Goal: Task Accomplishment & Management: Use online tool/utility

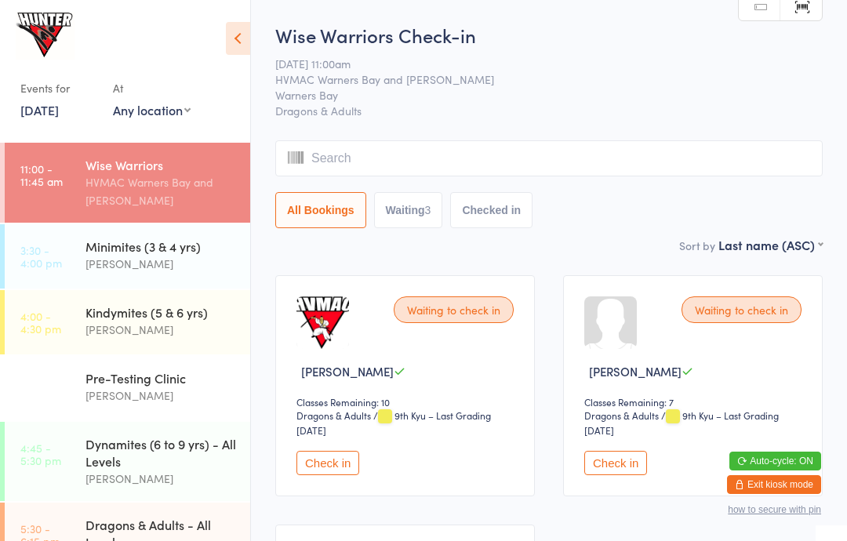
click at [122, 265] on div "[PERSON_NAME]" at bounding box center [161, 264] width 151 height 18
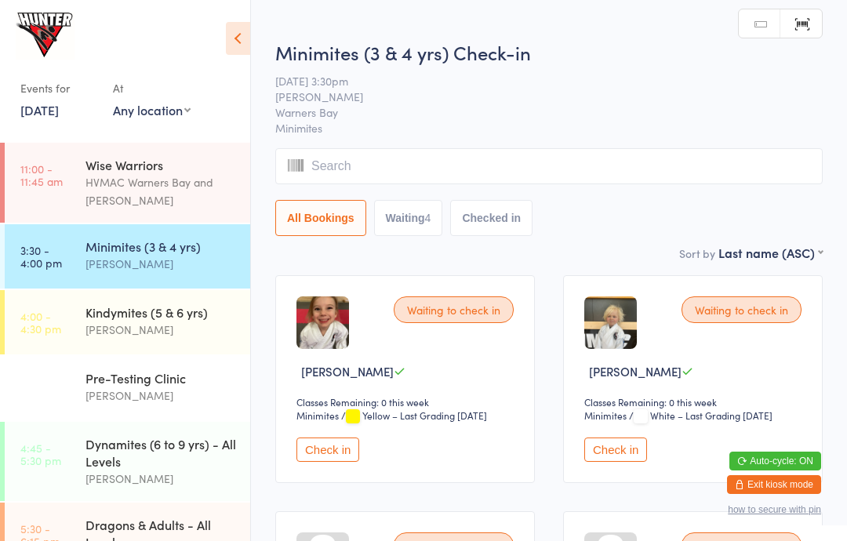
click at [246, 37] on icon at bounding box center [238, 38] width 24 height 33
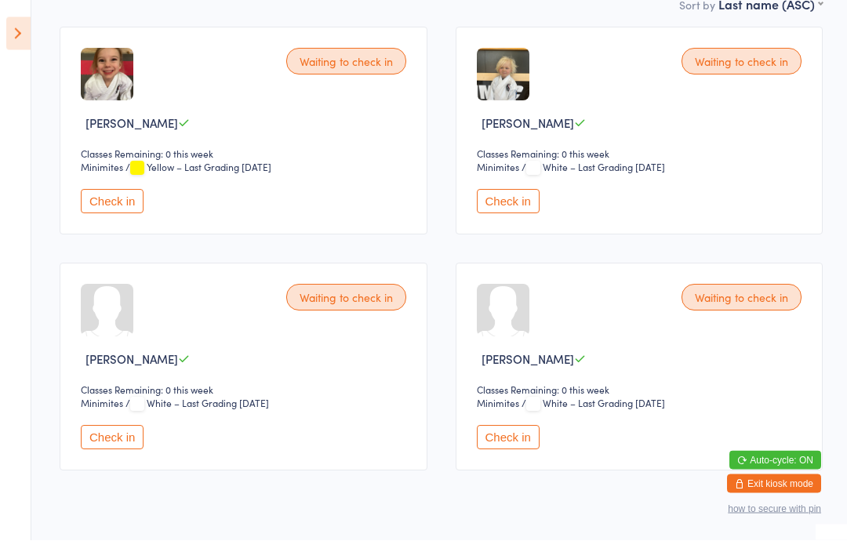
scroll to position [247, 0]
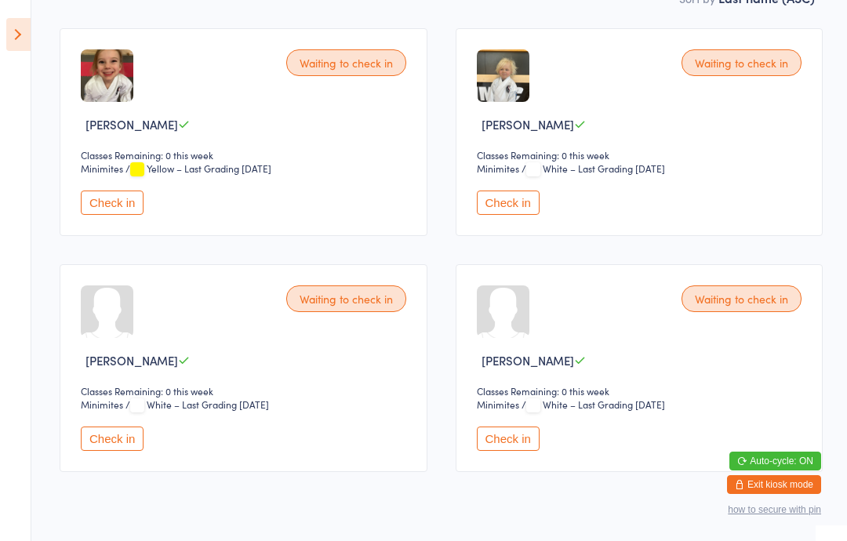
click at [116, 450] on button "Check in" at bounding box center [112, 439] width 63 height 24
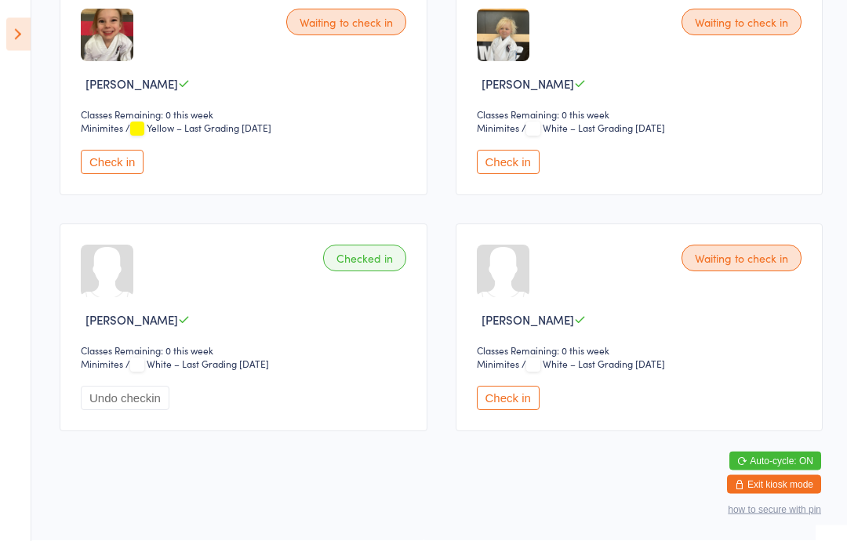
scroll to position [310, 0]
click at [102, 160] on button "Check in" at bounding box center [112, 163] width 63 height 24
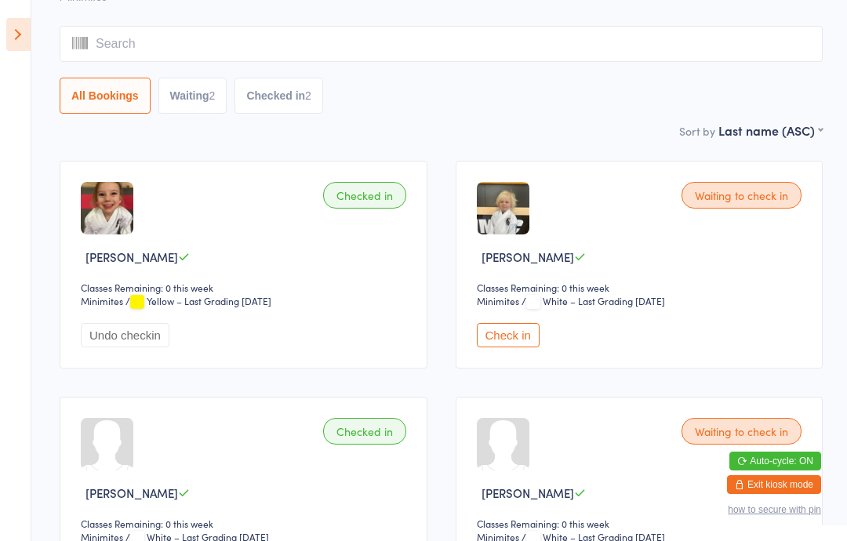
scroll to position [116, 0]
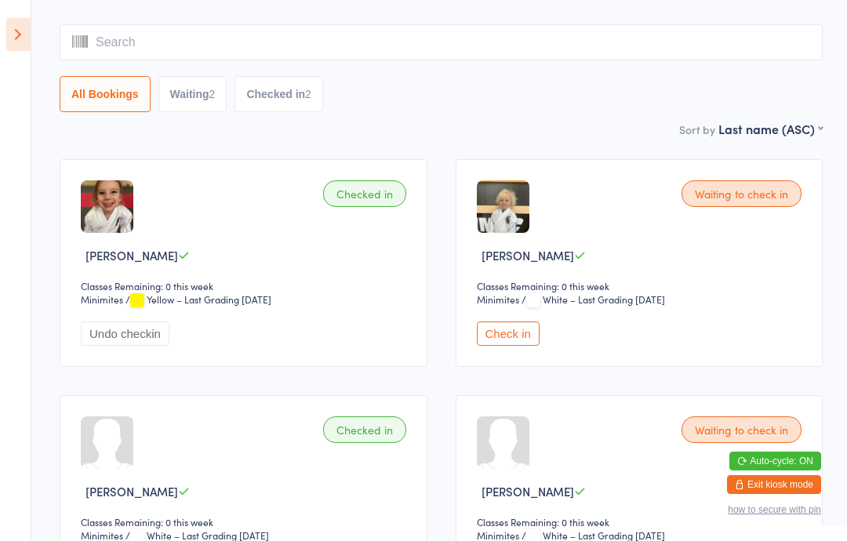
click at [500, 344] on button "Check in" at bounding box center [508, 334] width 63 height 24
click at [29, 33] on icon at bounding box center [18, 34] width 24 height 33
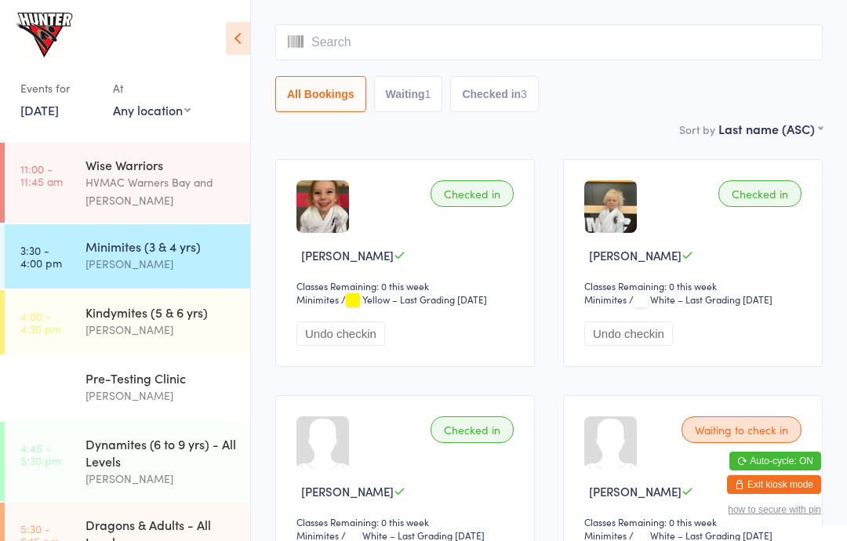
click at [147, 385] on div "Pre-Testing Clinic" at bounding box center [161, 378] width 151 height 17
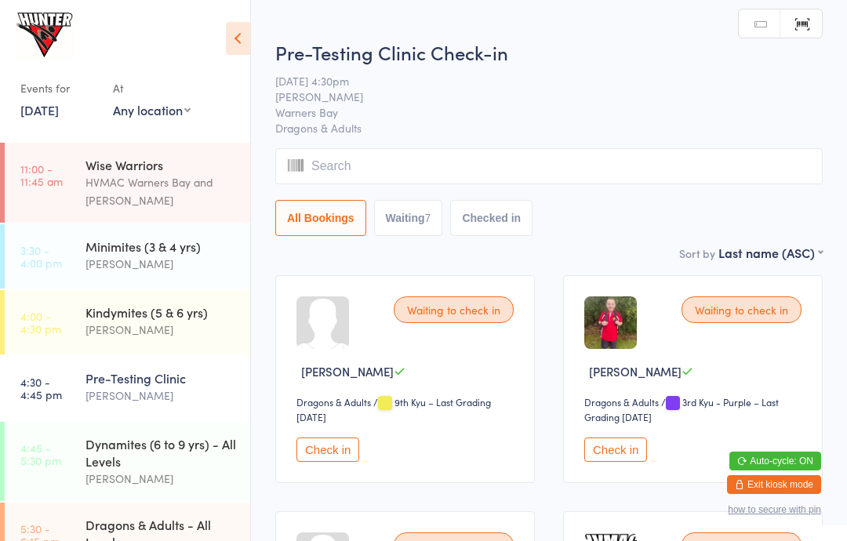
click at [155, 463] on div "Dynamites (6 to 9 yrs) - All Levels" at bounding box center [161, 452] width 151 height 35
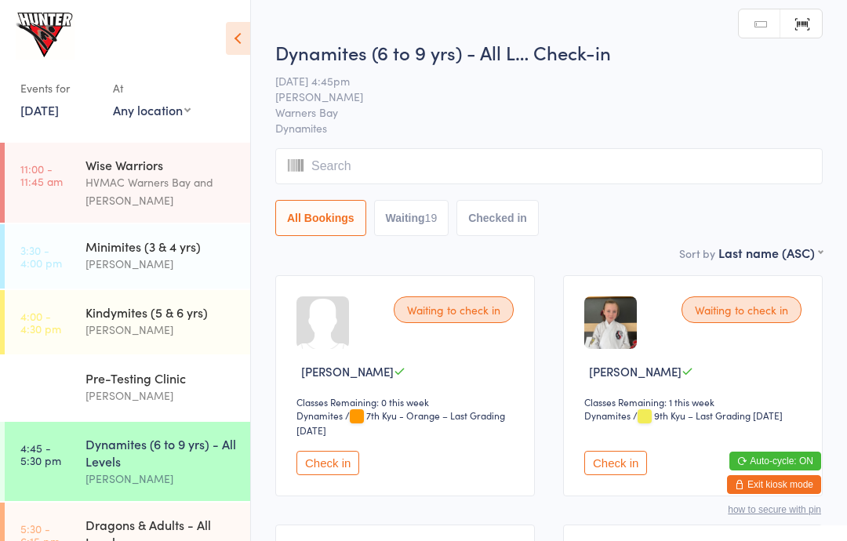
click at [239, 29] on icon at bounding box center [238, 38] width 24 height 33
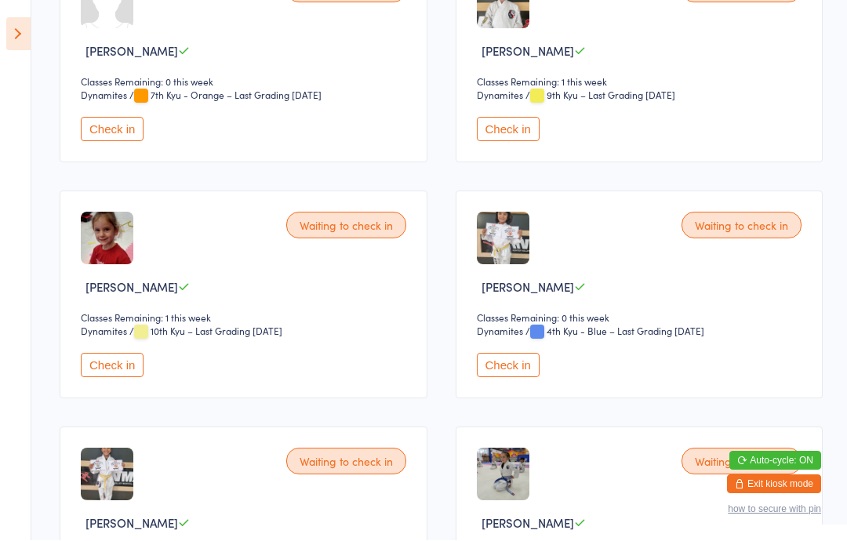
scroll to position [321, 0]
click at [101, 377] on button "Check in" at bounding box center [112, 365] width 63 height 24
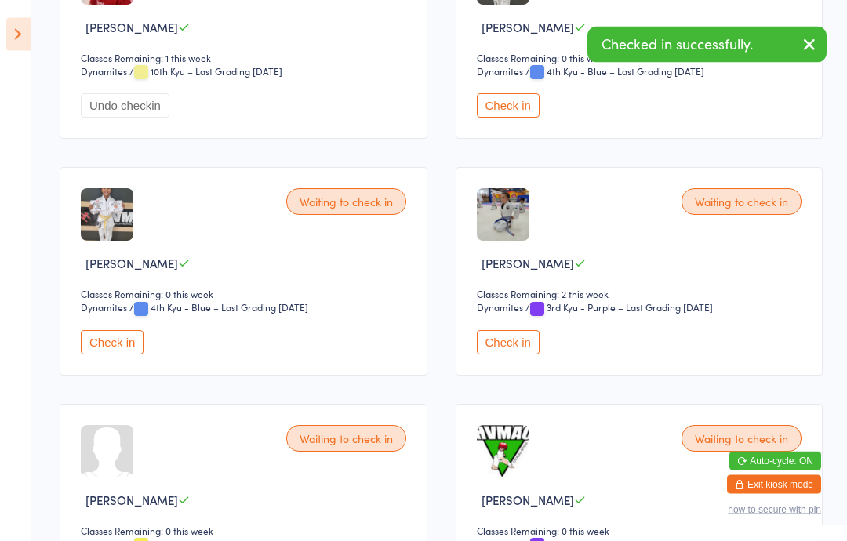
scroll to position [583, 0]
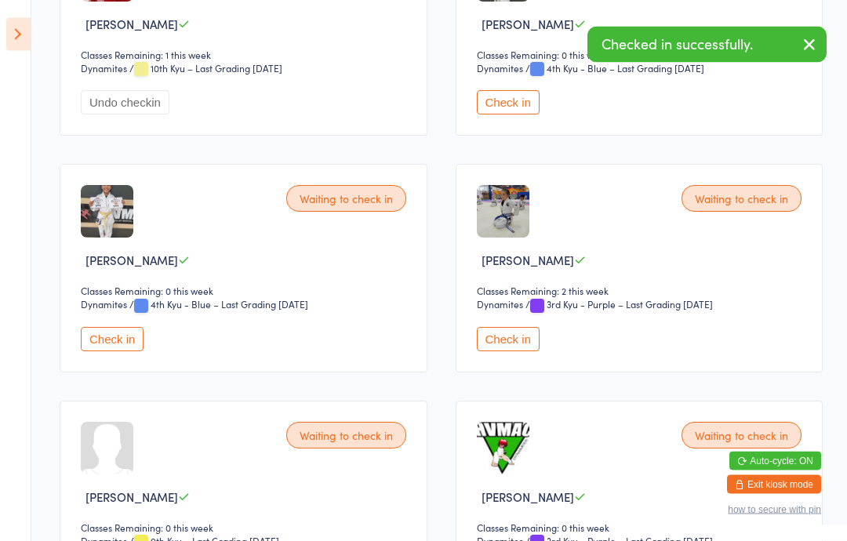
click at [506, 348] on button "Check in" at bounding box center [508, 340] width 63 height 24
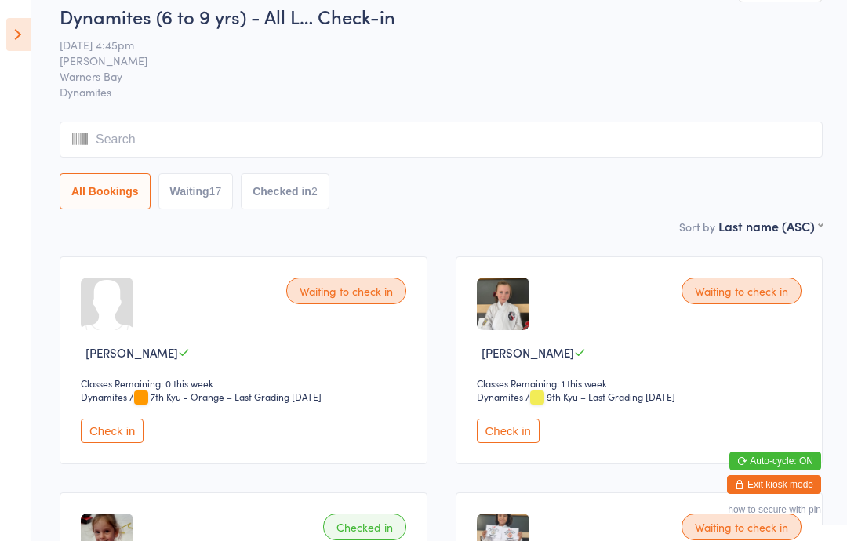
scroll to position [0, 0]
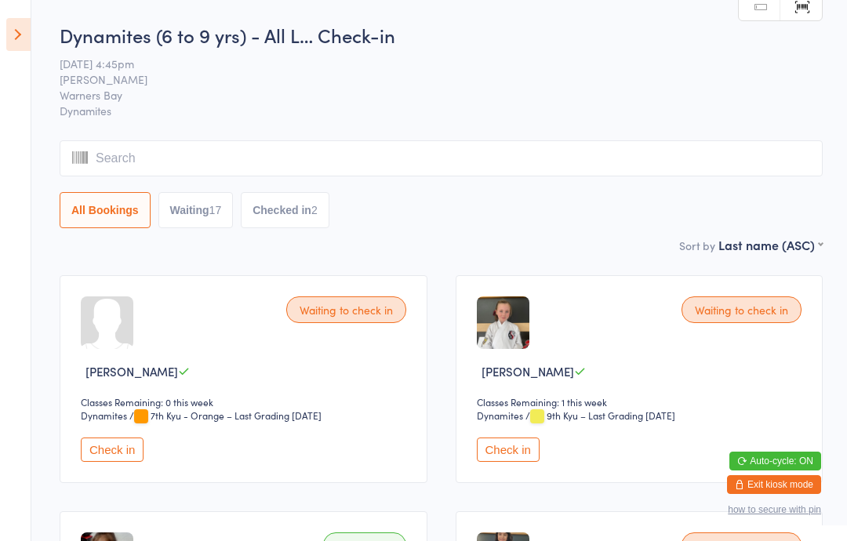
click at [42, 10] on html "You have now entered Kiosk Mode. Members will be able to check themselves in us…" at bounding box center [423, 270] width 847 height 541
click at [29, 23] on icon at bounding box center [18, 34] width 24 height 33
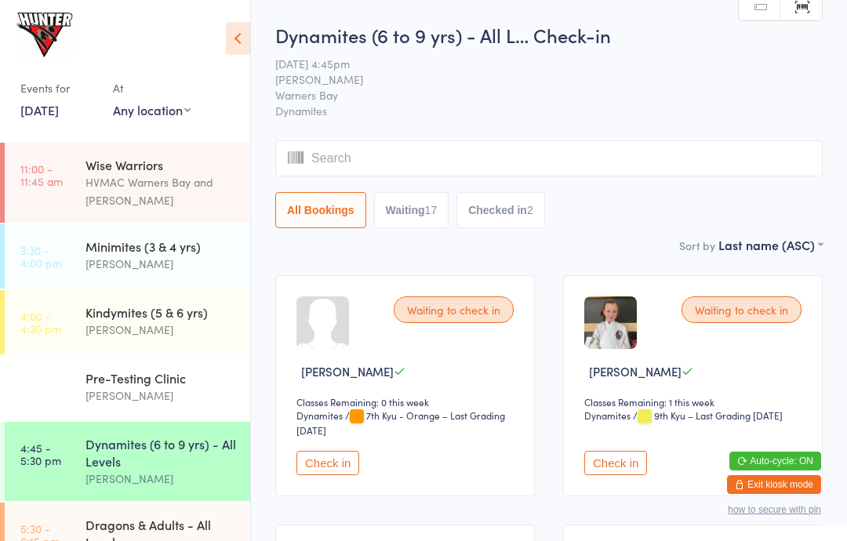
click at [152, 319] on div "Kindymites (5 & 6 yrs)" at bounding box center [161, 312] width 151 height 17
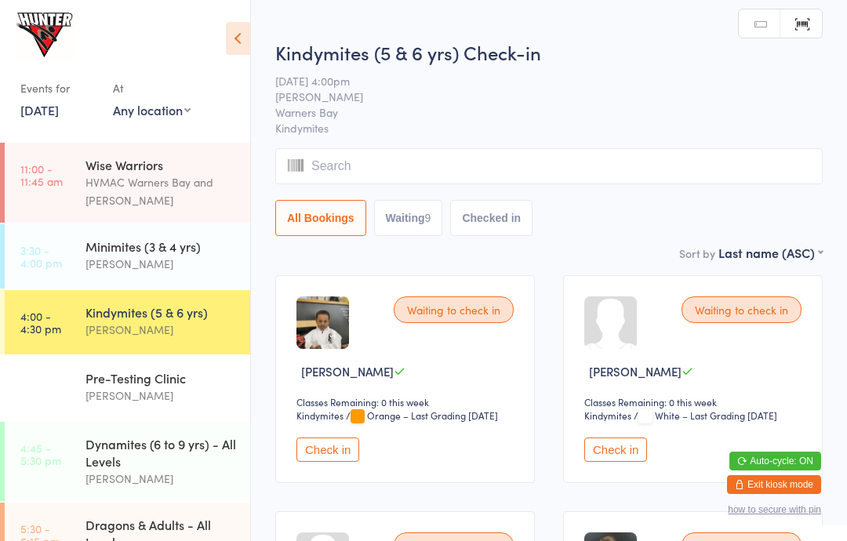
click at [239, 30] on icon at bounding box center [238, 38] width 24 height 33
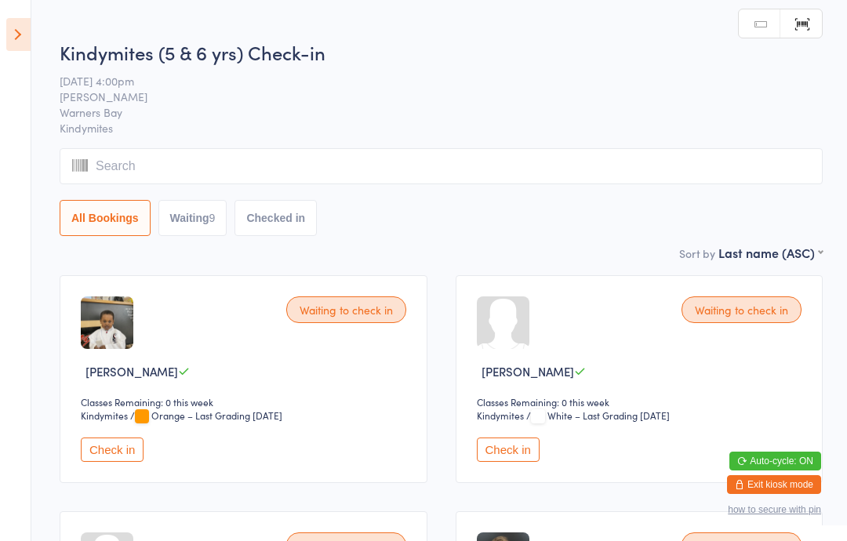
click at [505, 163] on input "search" at bounding box center [441, 166] width 763 height 36
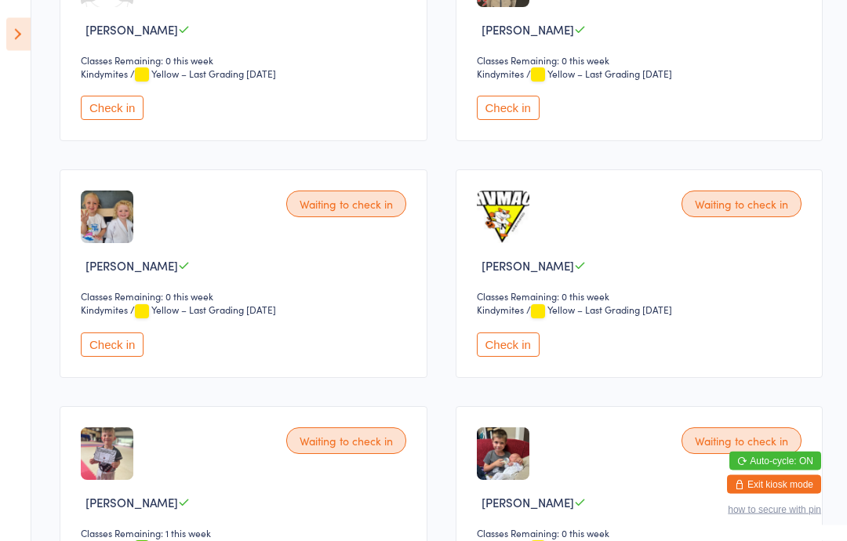
scroll to position [578, 0]
click at [496, 357] on button "Check in" at bounding box center [508, 345] width 63 height 24
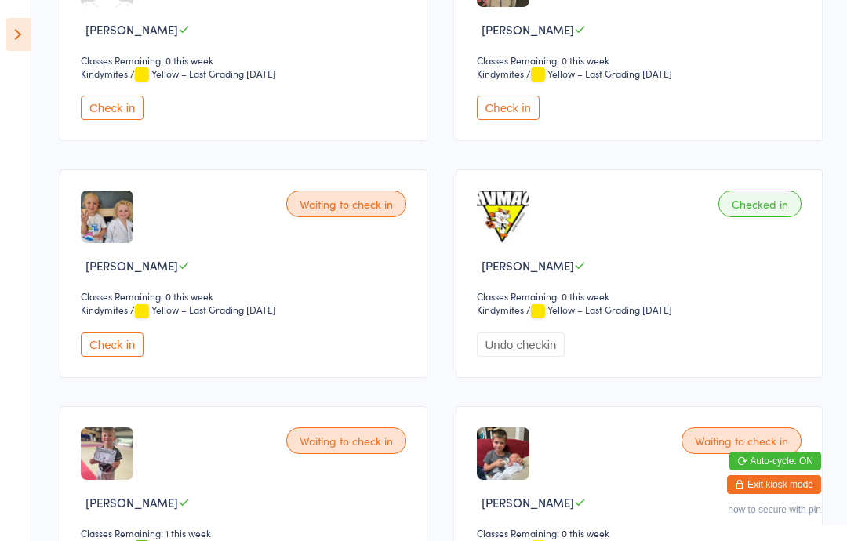
click at [11, 42] on icon at bounding box center [18, 34] width 24 height 33
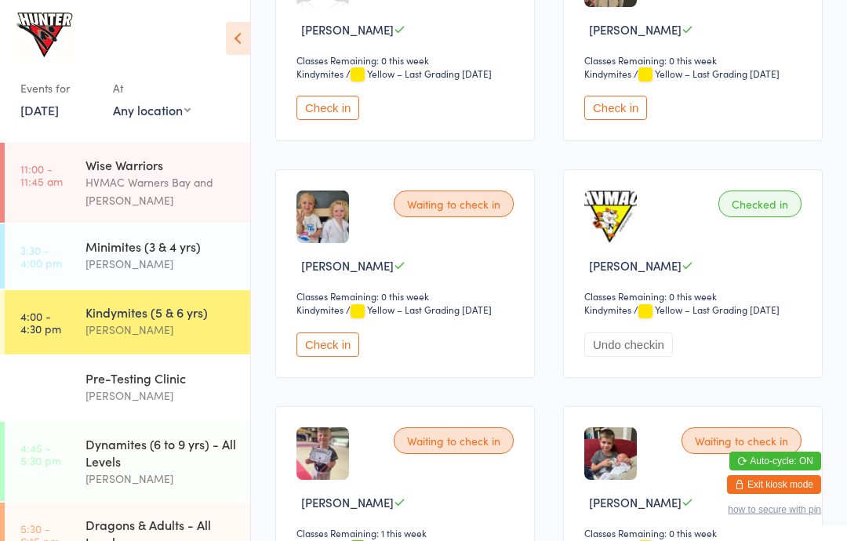
click at [152, 370] on div "Pre-Testing Clinic [PERSON_NAME]" at bounding box center [168, 387] width 165 height 62
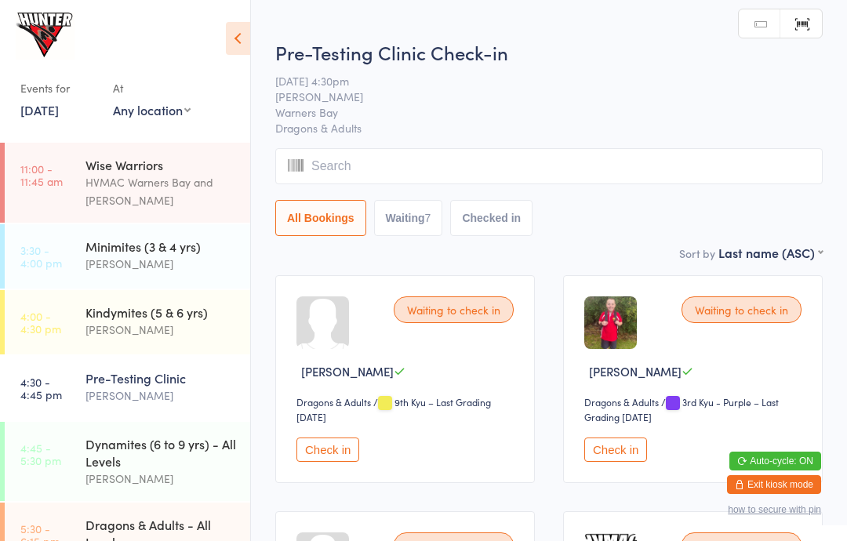
click at [248, 36] on icon at bounding box center [238, 38] width 24 height 33
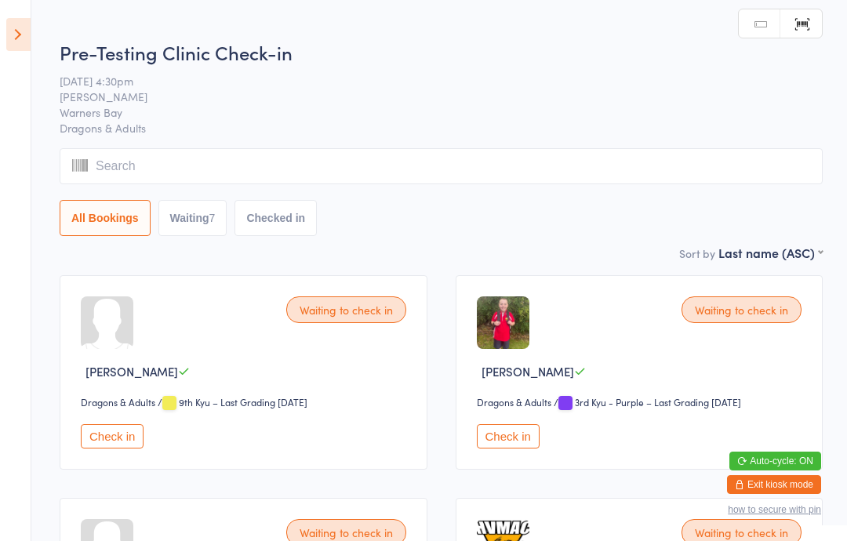
click at [13, 34] on icon at bounding box center [18, 34] width 24 height 33
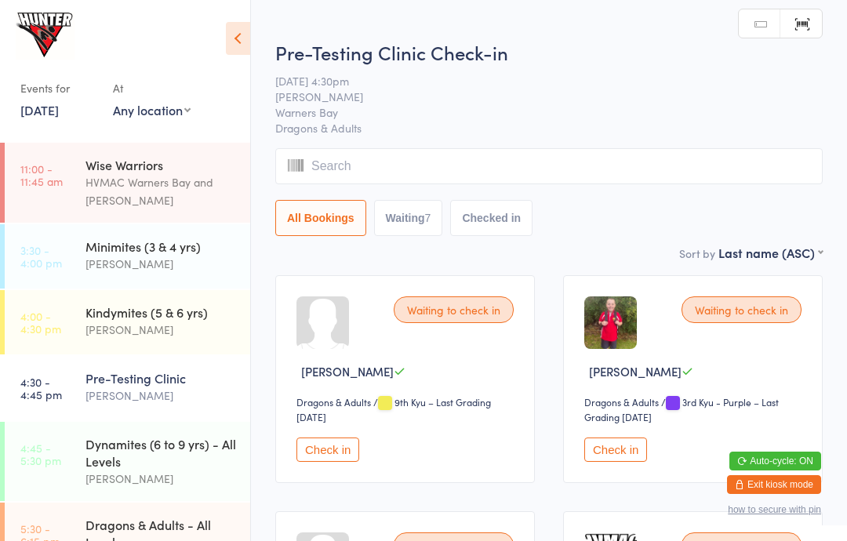
scroll to position [48, 0]
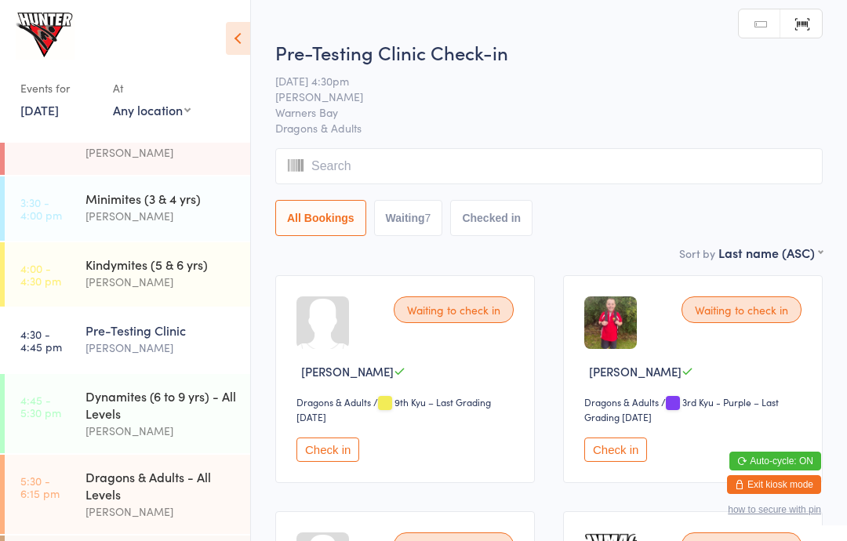
click at [137, 406] on div "Dynamites (6 to 9 yrs) - All Levels" at bounding box center [161, 405] width 151 height 35
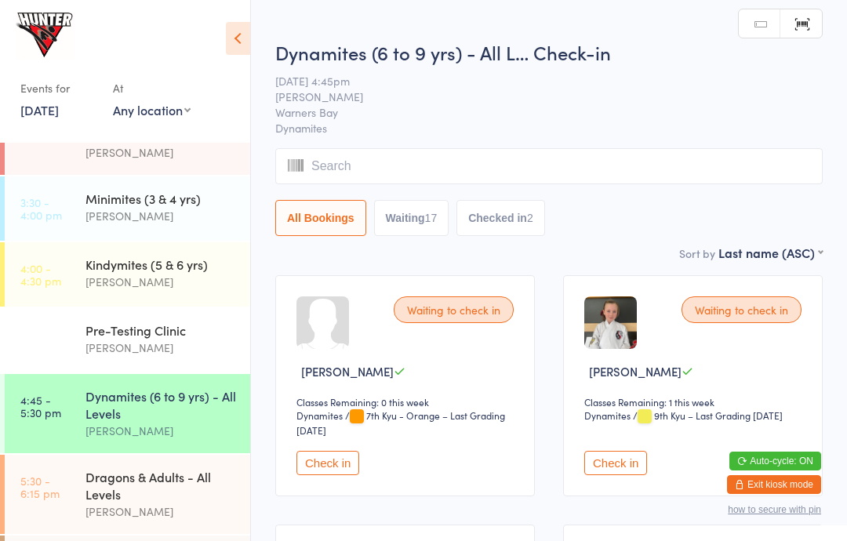
click at [244, 31] on icon at bounding box center [238, 38] width 24 height 33
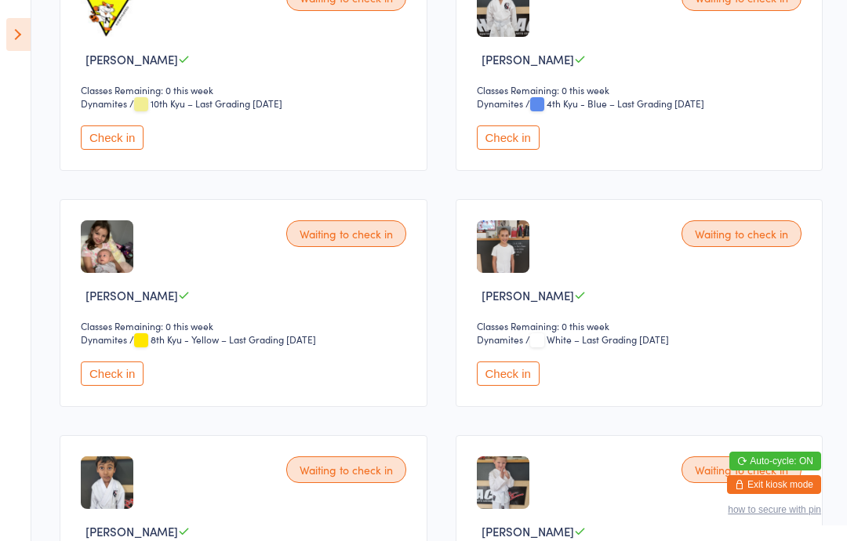
scroll to position [1255, 0]
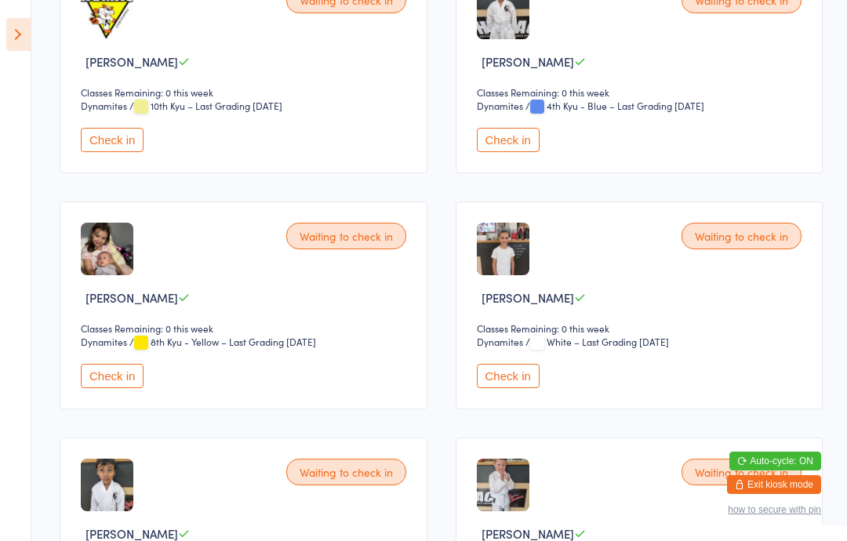
click at [111, 388] on button "Check in" at bounding box center [112, 376] width 63 height 24
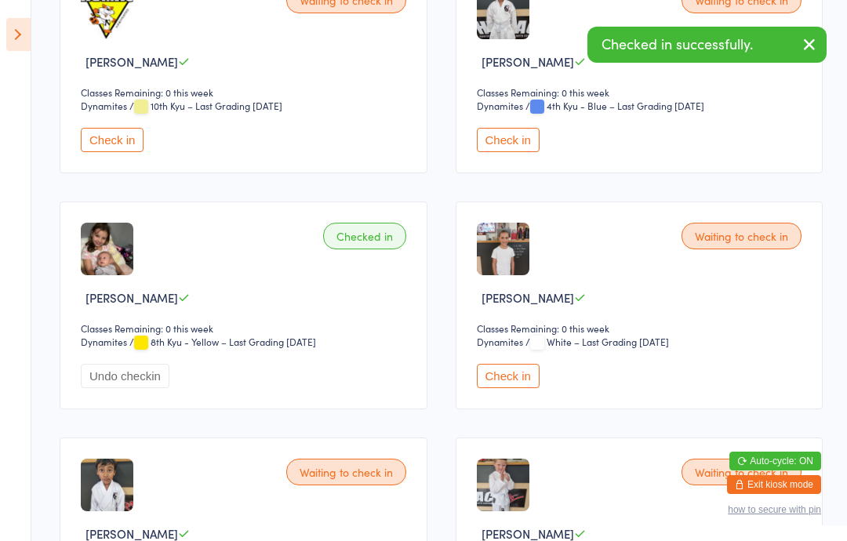
click at [13, 30] on icon at bounding box center [18, 34] width 24 height 33
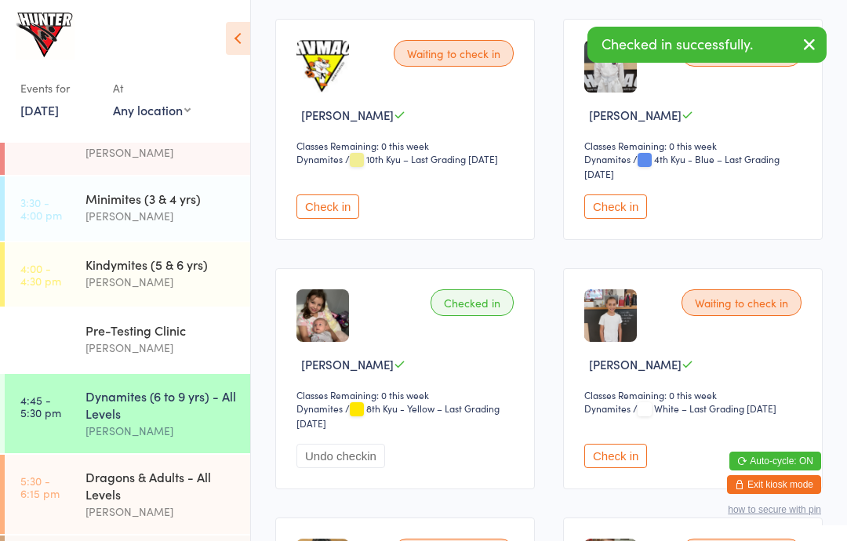
click at [152, 265] on div "Kindymites (5 & 6 yrs)" at bounding box center [161, 264] width 151 height 17
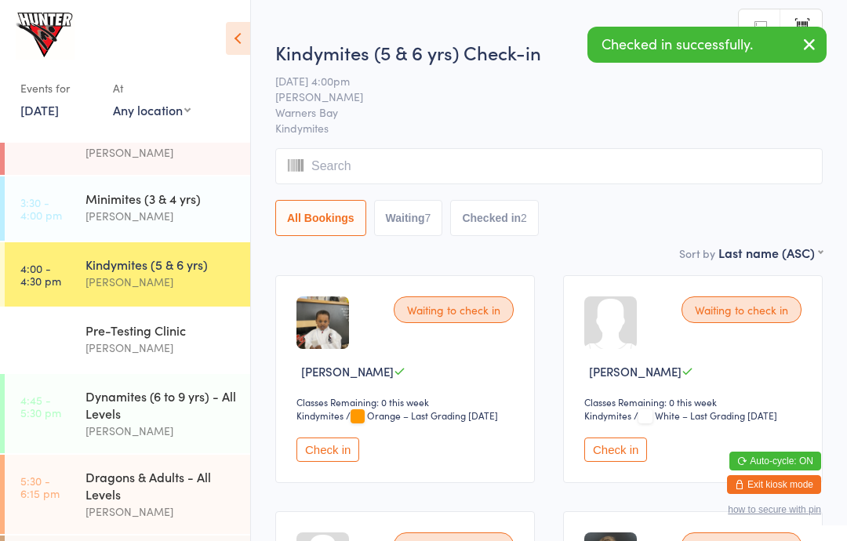
click at [236, 38] on icon at bounding box center [238, 38] width 24 height 33
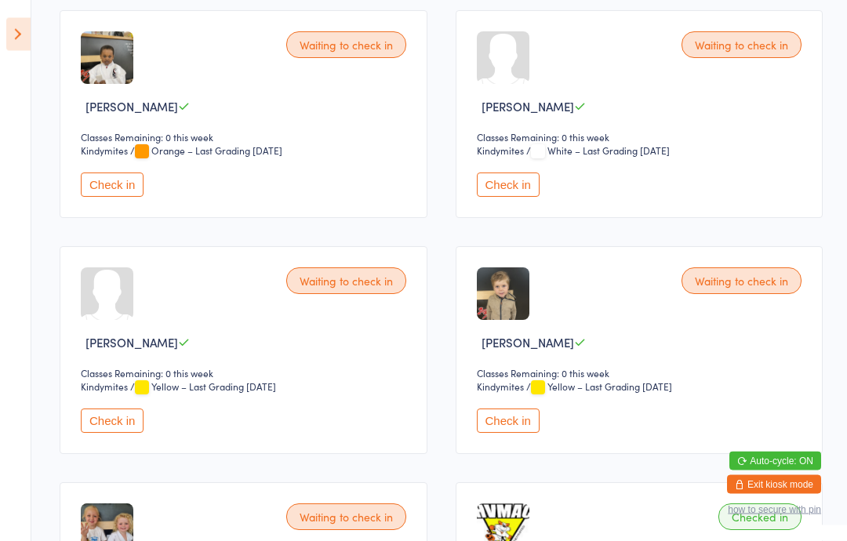
scroll to position [267, 0]
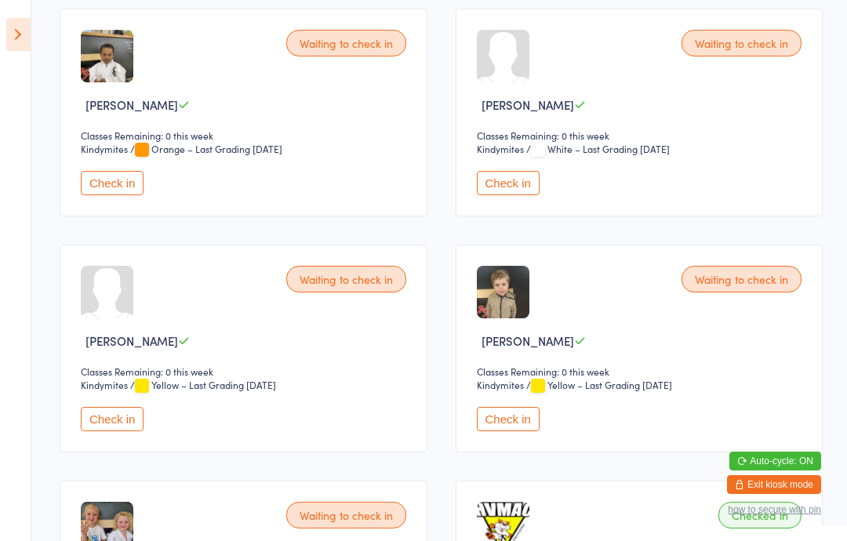
click at [548, 217] on div "Waiting to check in [PERSON_NAME] Classes Remaining: 0 this week Kindymites Kin…" at bounding box center [640, 113] width 368 height 208
click at [497, 195] on button "Check in" at bounding box center [508, 183] width 63 height 24
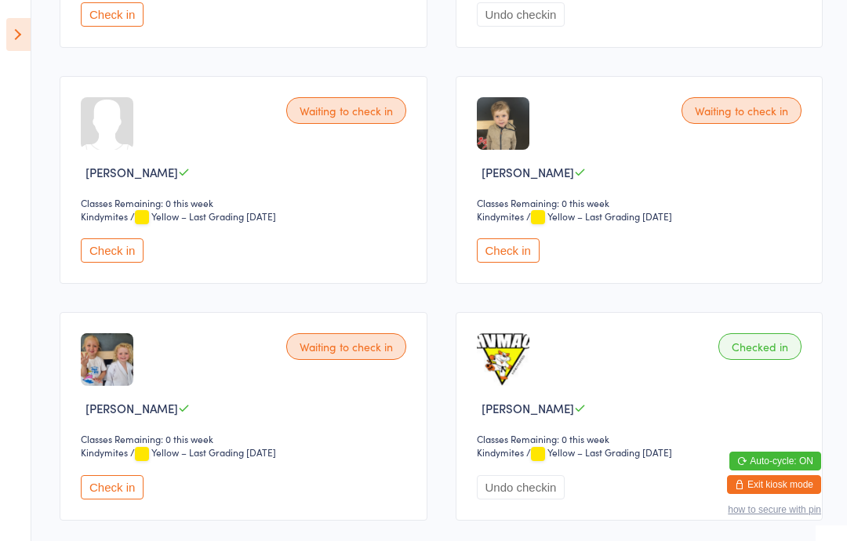
scroll to position [431, 0]
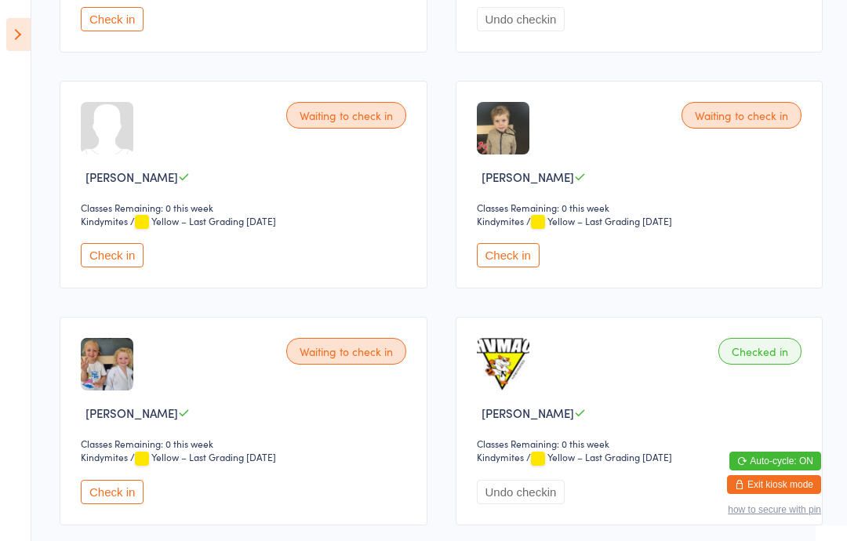
click at [117, 268] on button "Check in" at bounding box center [112, 255] width 63 height 24
click at [122, 504] on button "Check in" at bounding box center [112, 492] width 63 height 24
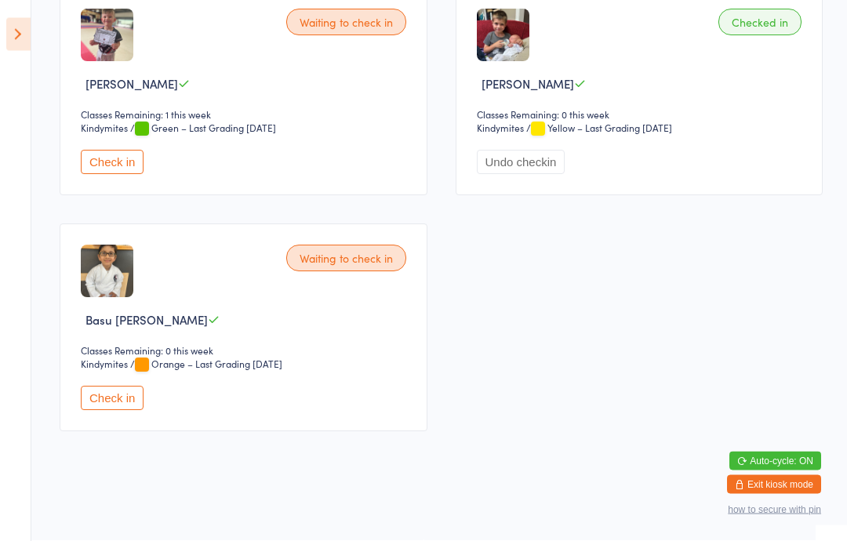
scroll to position [1003, 0]
click at [122, 404] on button "Check in" at bounding box center [112, 399] width 63 height 24
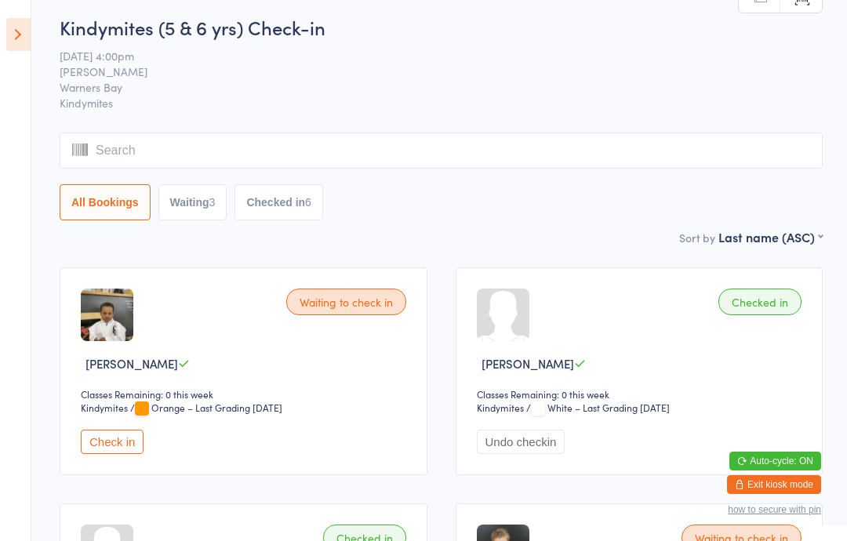
scroll to position [0, 0]
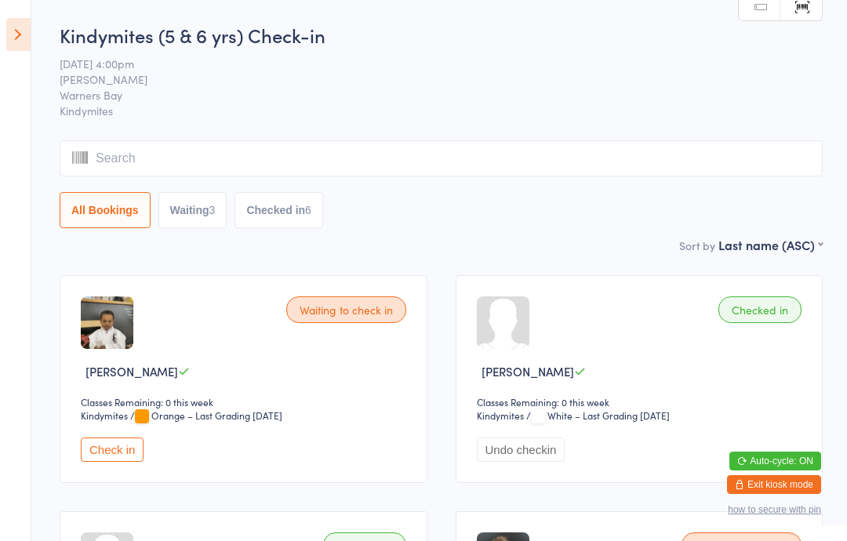
click at [23, 28] on icon at bounding box center [18, 34] width 24 height 33
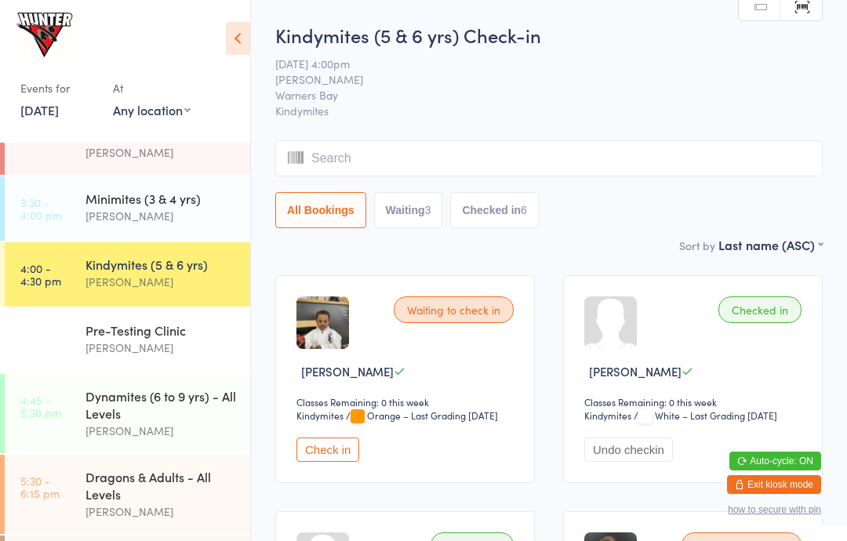
click at [184, 419] on div "Dynamites (6 to 9 yrs) - All Levels" at bounding box center [161, 405] width 151 height 35
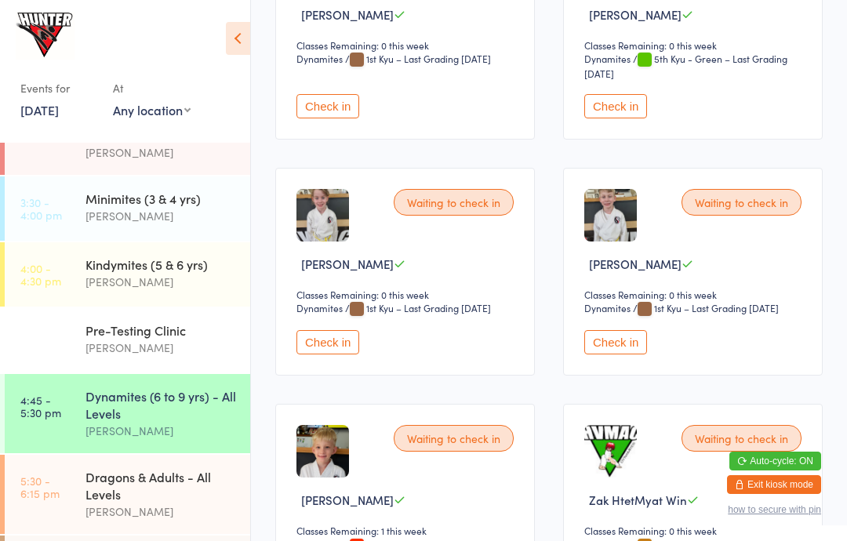
scroll to position [1594, 0]
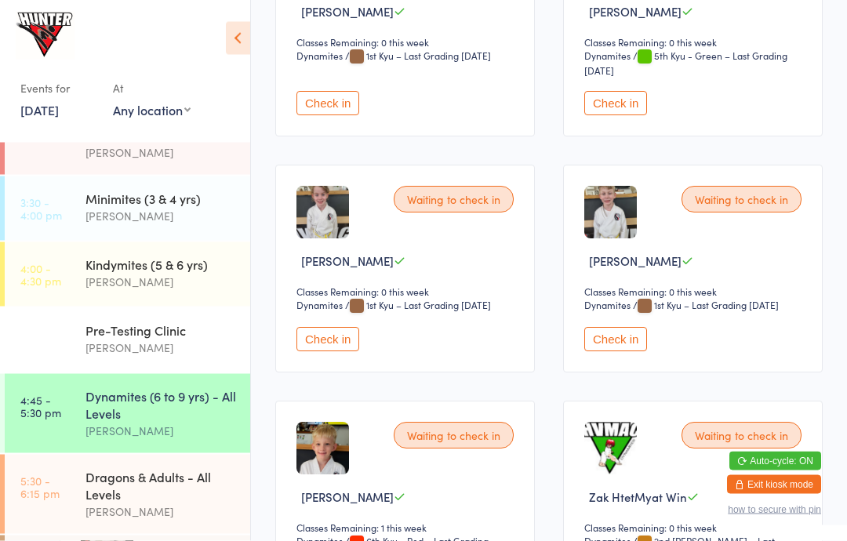
click at [160, 286] on div "[PERSON_NAME]" at bounding box center [161, 282] width 151 height 18
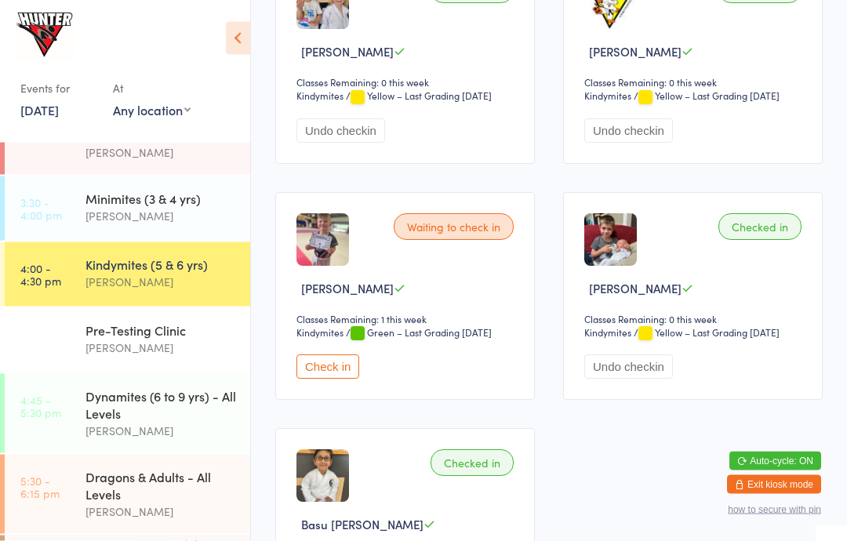
scroll to position [793, 0]
click at [348, 378] on button "Check in" at bounding box center [328, 366] width 63 height 24
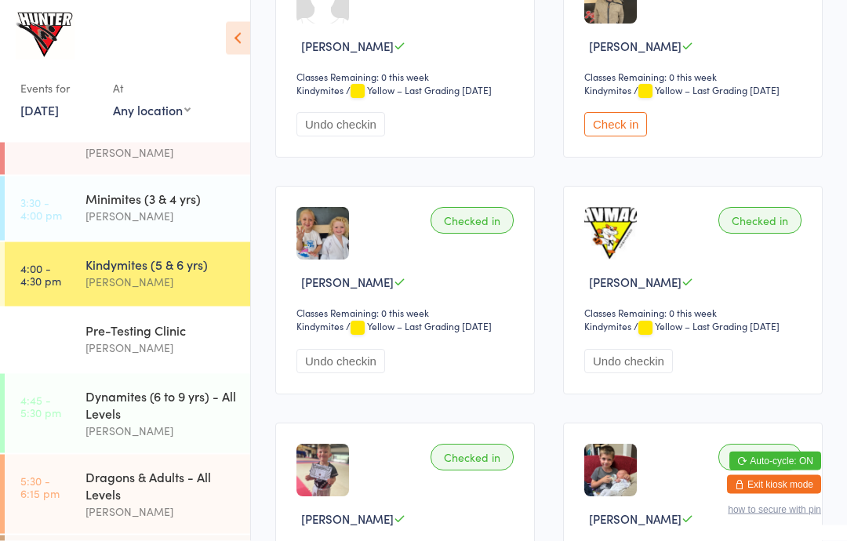
scroll to position [562, 0]
click at [166, 451] on div "Dynamites (6 to 9 yrs) - All Levels [PERSON_NAME]" at bounding box center [168, 413] width 165 height 79
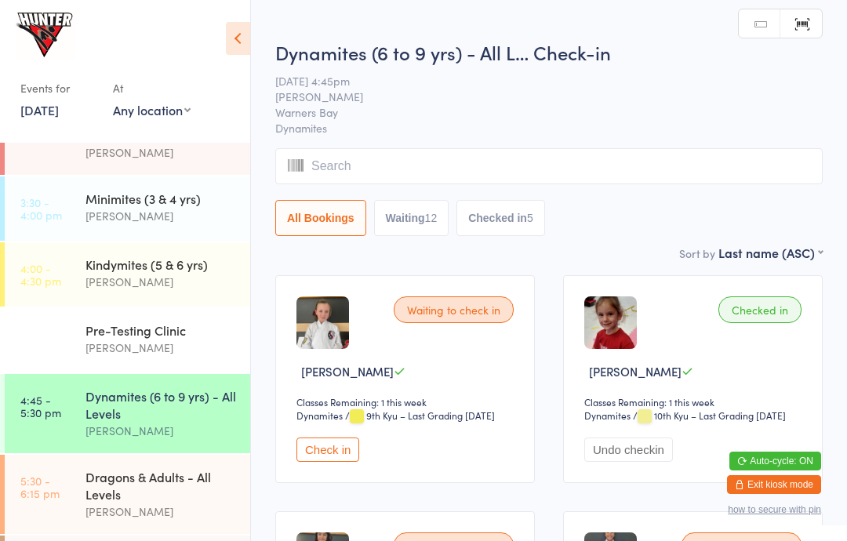
click at [167, 187] on div "Minimites (3 & 4 yrs) [PERSON_NAME]" at bounding box center [168, 208] width 165 height 62
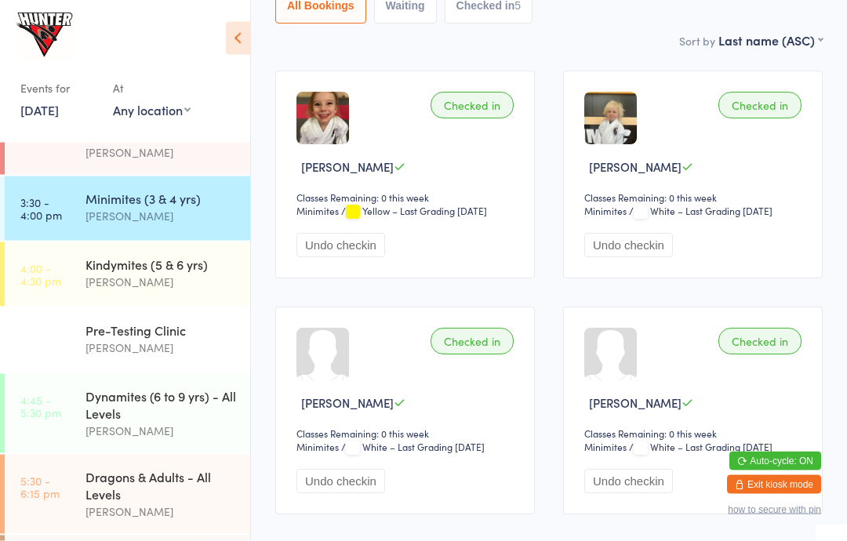
scroll to position [205, 0]
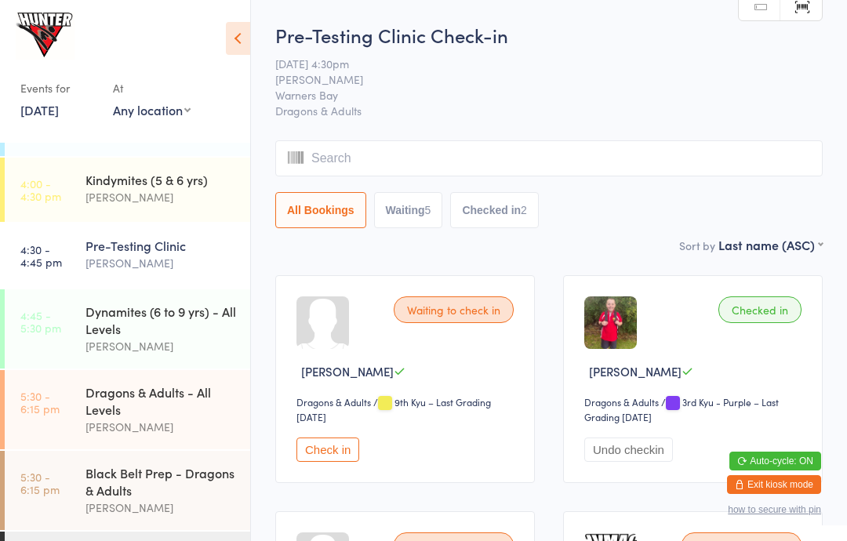
scroll to position [139, 0]
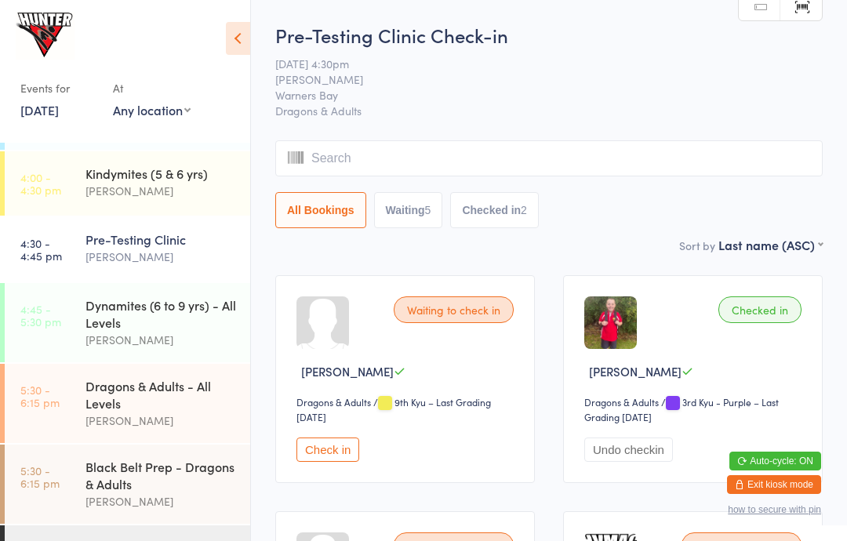
click at [215, 336] on div "[PERSON_NAME]" at bounding box center [161, 340] width 151 height 18
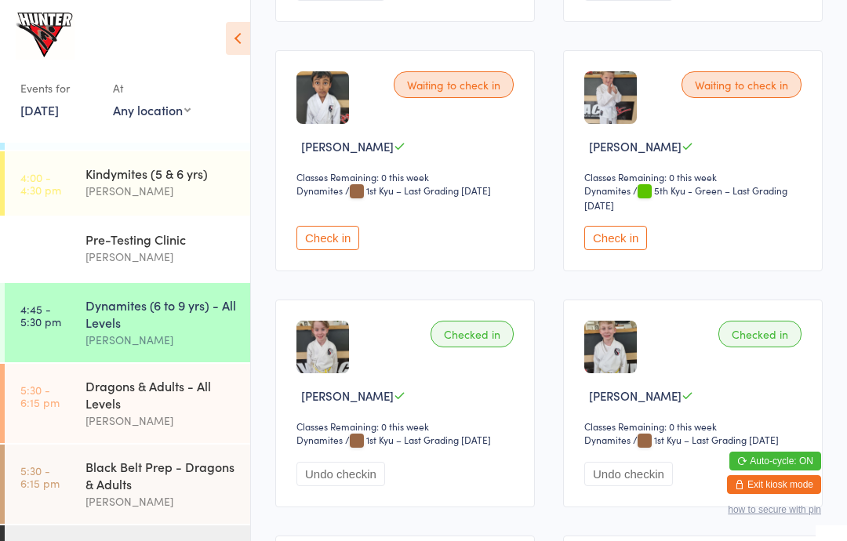
scroll to position [1457, 0]
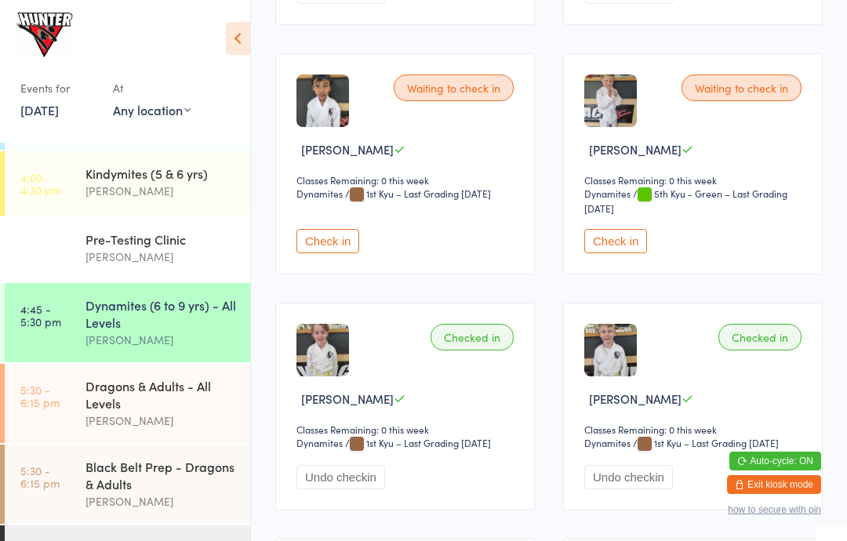
click at [620, 253] on button "Check in" at bounding box center [615, 241] width 63 height 24
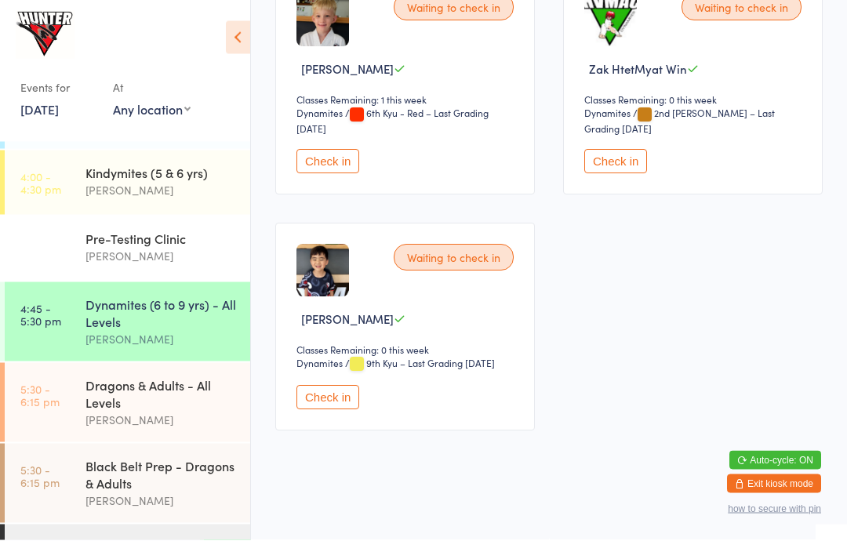
scroll to position [2028, 0]
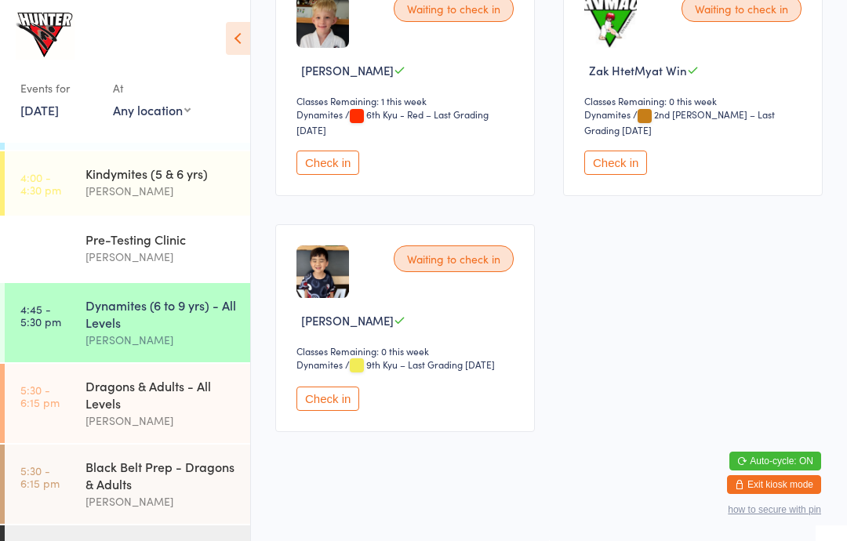
click at [300, 411] on button "Check in" at bounding box center [328, 399] width 63 height 24
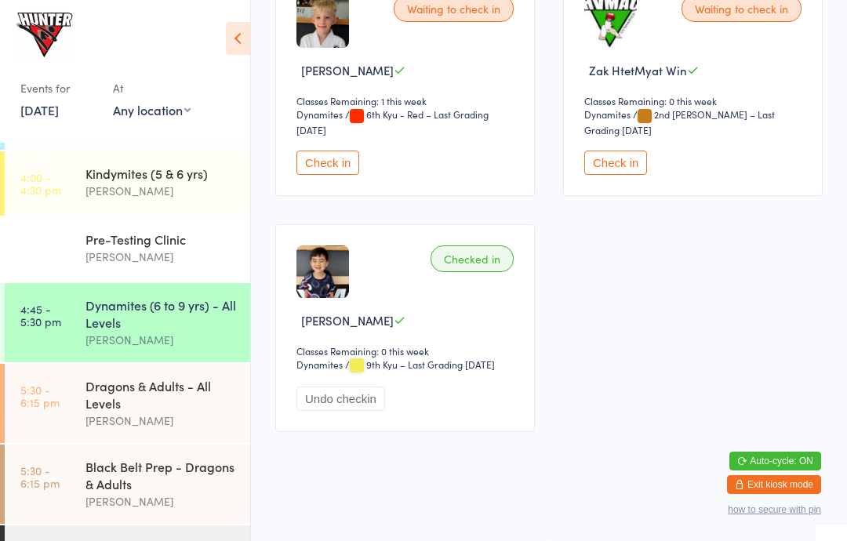
click at [151, 425] on div "[PERSON_NAME]" at bounding box center [161, 421] width 151 height 18
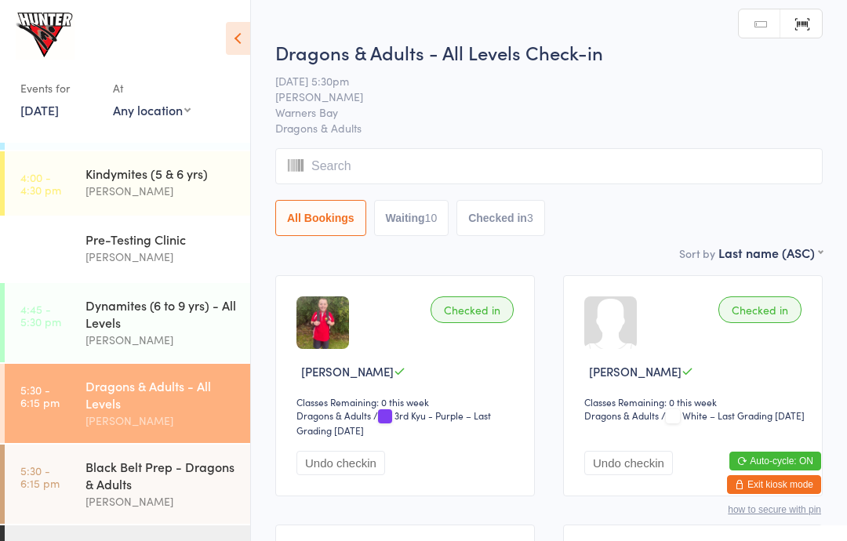
click at [221, 42] on div "Events for [DATE] [DATE] [DATE] Sun Mon Tue Wed Thu Fri Sat 31 27 28 29 30 31 0…" at bounding box center [125, 68] width 250 height 137
click at [239, 26] on icon at bounding box center [238, 38] width 24 height 33
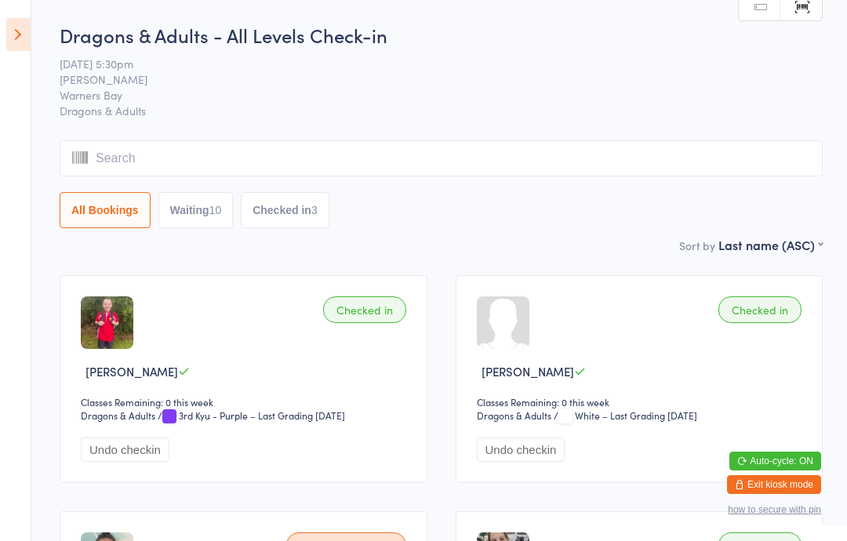
click at [23, 23] on icon at bounding box center [18, 34] width 24 height 33
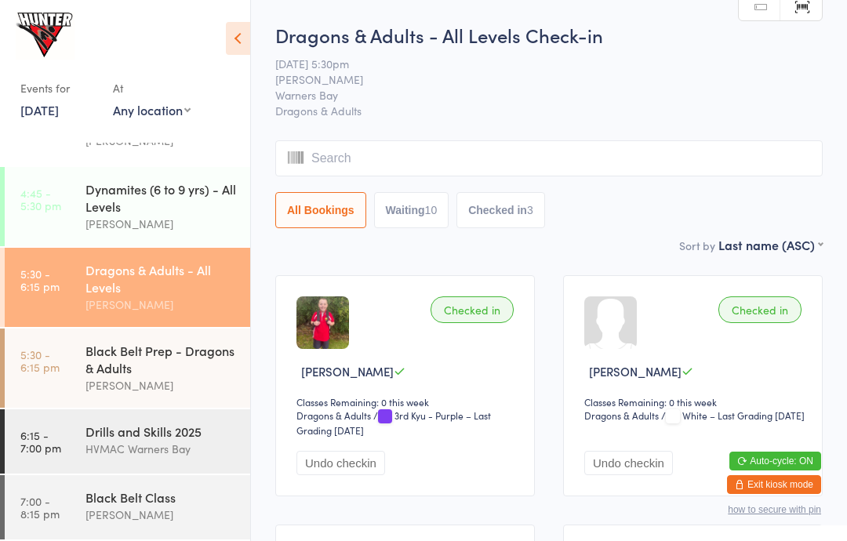
scroll to position [268, 0]
click at [233, 38] on icon at bounding box center [238, 38] width 24 height 33
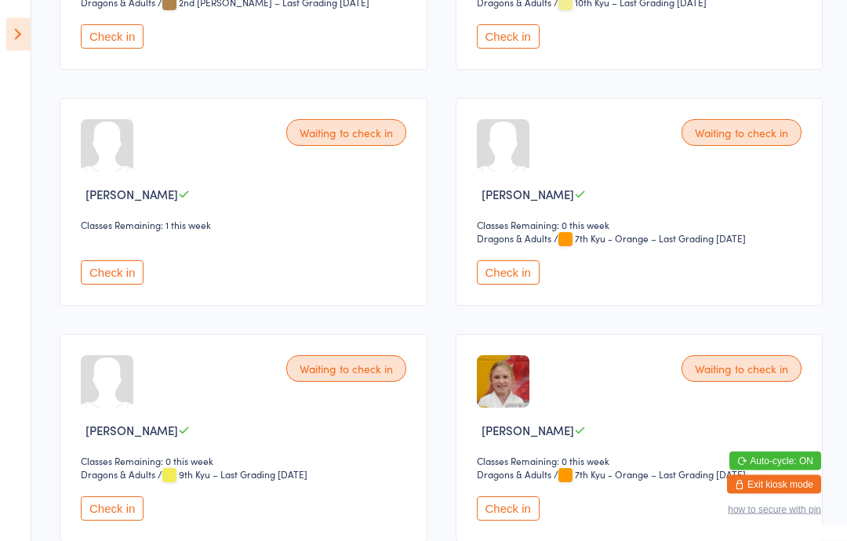
scroll to position [1123, 0]
click at [496, 521] on button "Check in" at bounding box center [508, 509] width 63 height 24
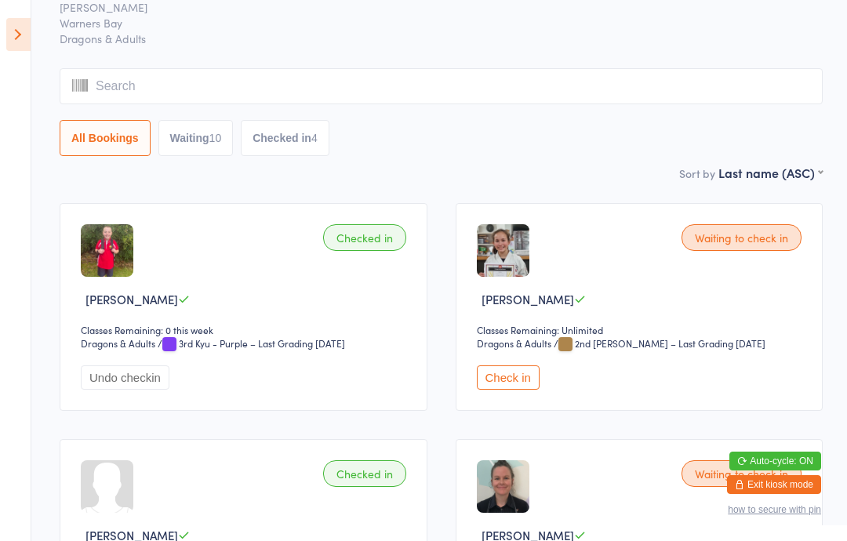
scroll to position [0, 0]
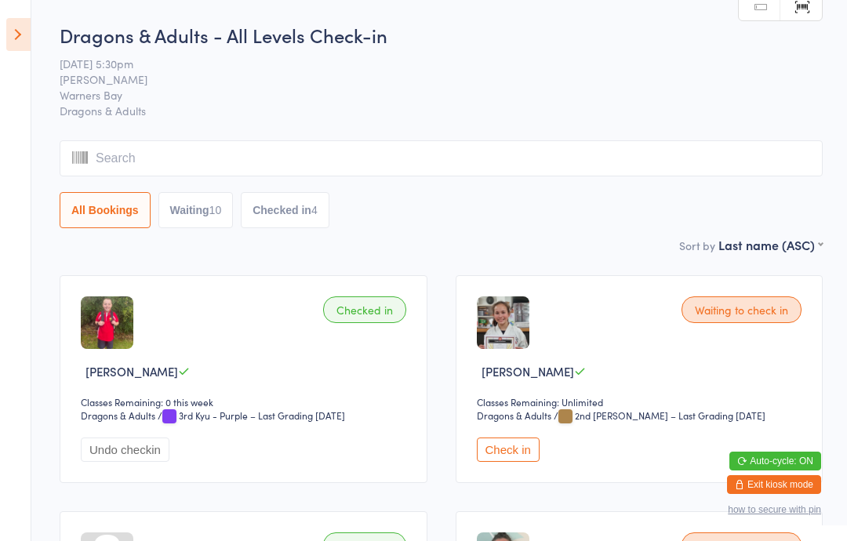
click at [30, 30] on icon at bounding box center [18, 34] width 24 height 33
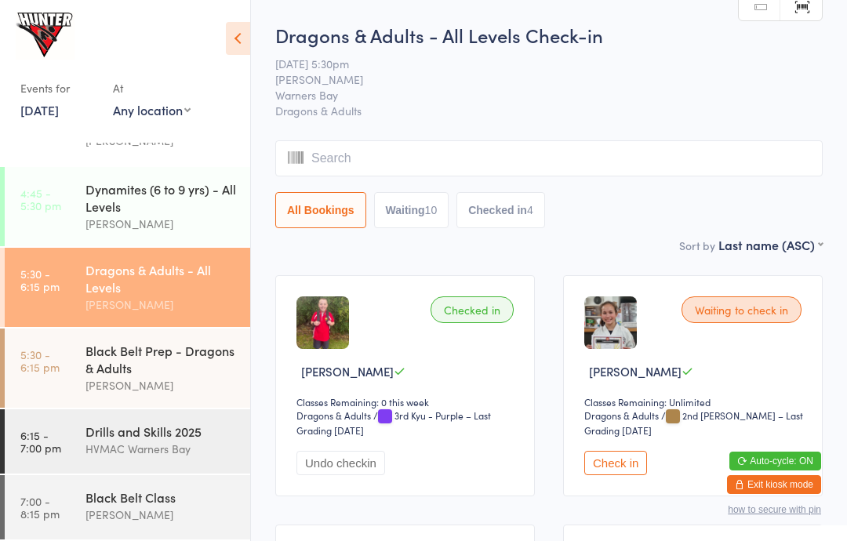
scroll to position [266, 0]
click at [166, 191] on div "Dynamites (6 to 9 yrs) - All Levels" at bounding box center [161, 197] width 151 height 35
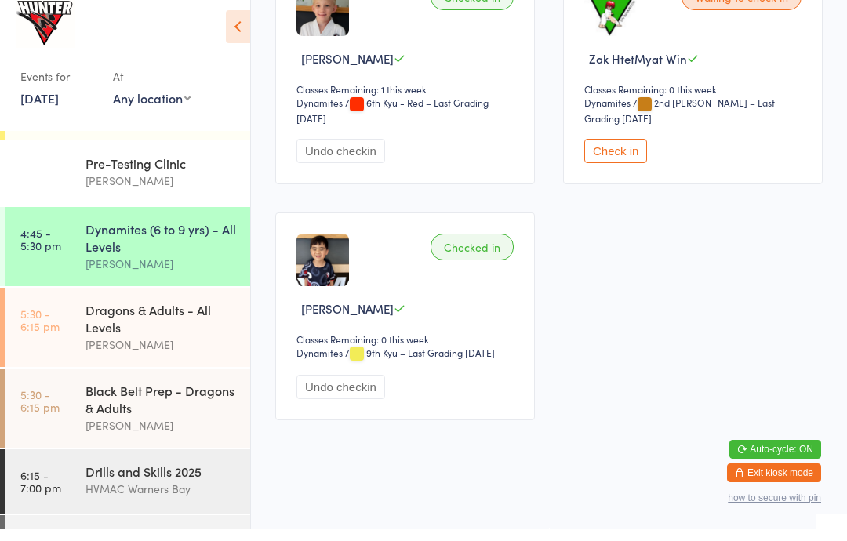
scroll to position [2028, 0]
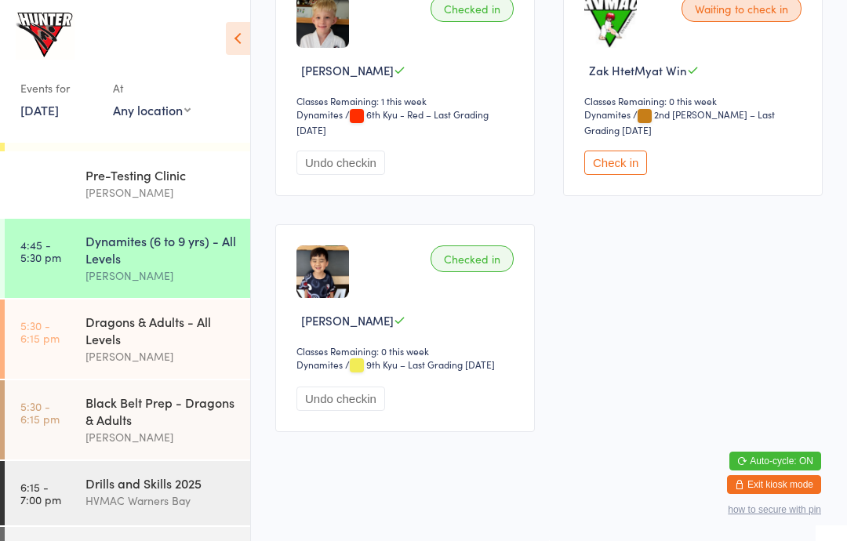
click at [621, 175] on button "Check in" at bounding box center [615, 163] width 63 height 24
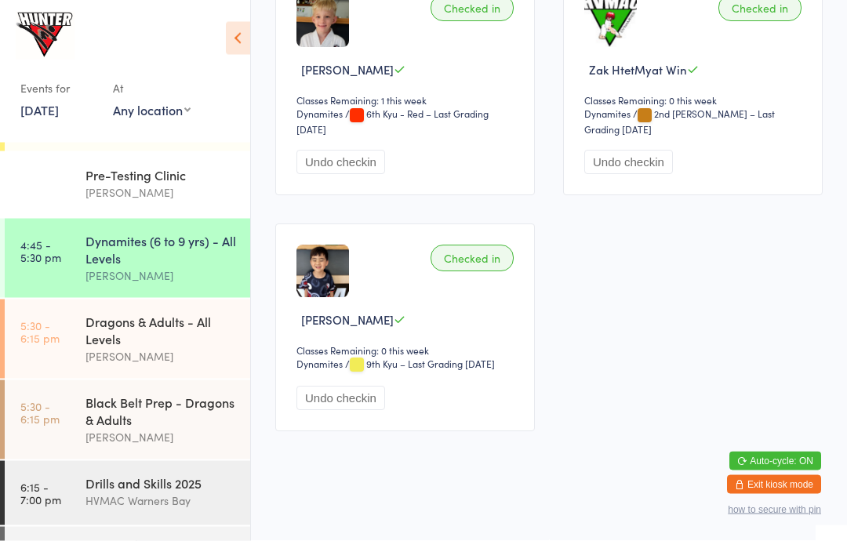
click at [187, 344] on div "Dragons & Adults - All Levels" at bounding box center [161, 330] width 151 height 35
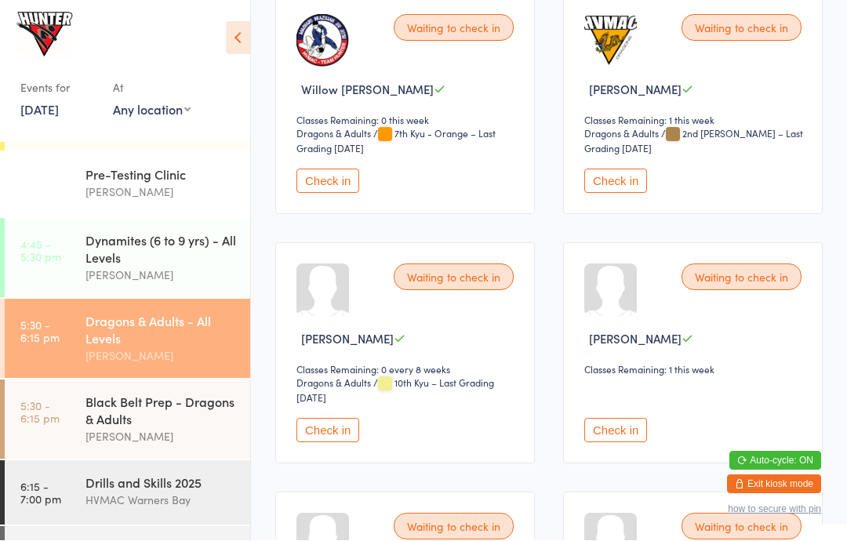
scroll to position [1032, 0]
click at [612, 442] on button "Check in" at bounding box center [615, 430] width 63 height 24
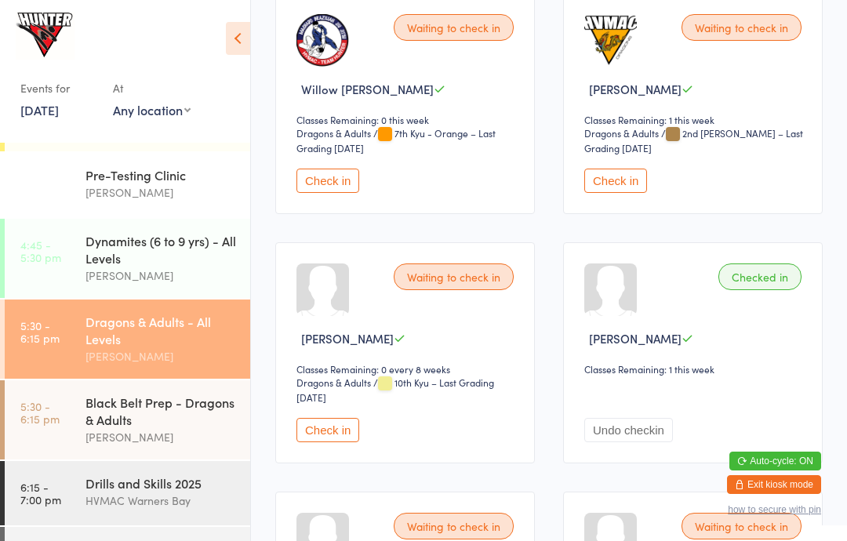
click at [341, 442] on button "Check in" at bounding box center [328, 430] width 63 height 24
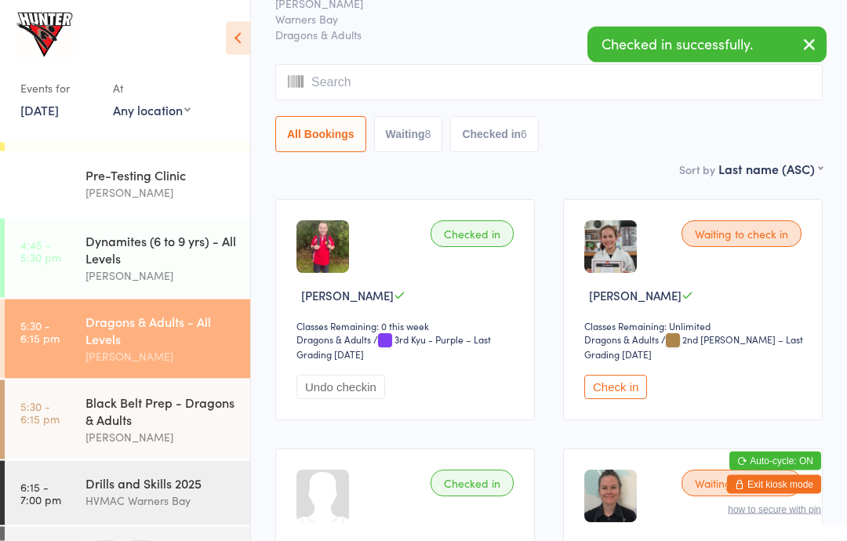
scroll to position [0, 0]
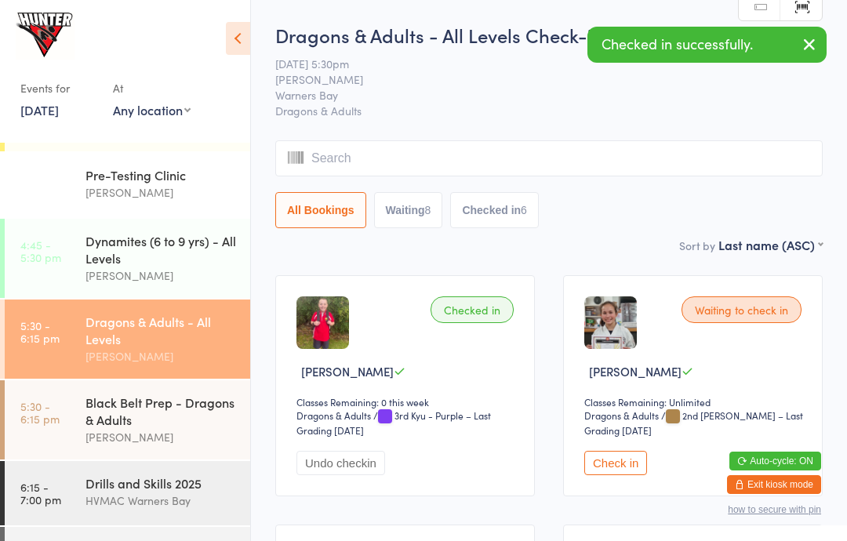
click at [150, 261] on div "Dynamites (6 to 9 yrs) - All Levels" at bounding box center [161, 249] width 151 height 35
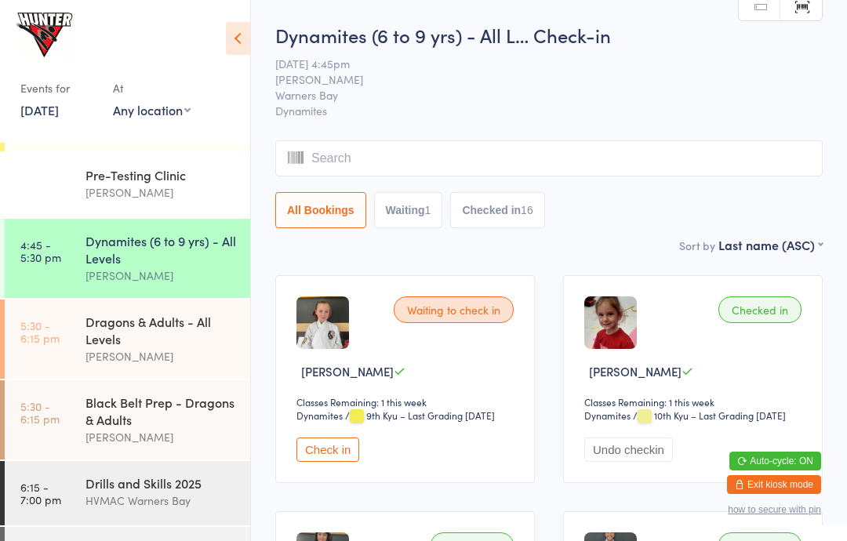
click at [110, 359] on div "[PERSON_NAME]" at bounding box center [161, 357] width 151 height 18
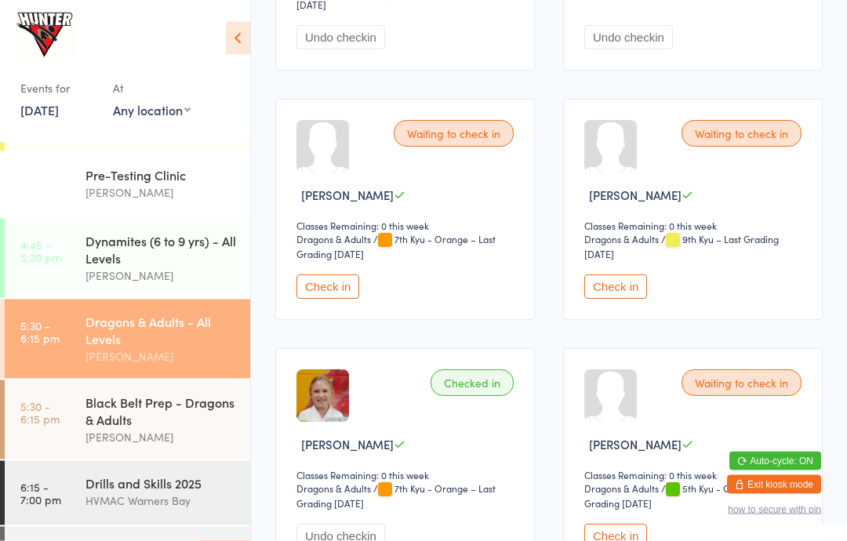
scroll to position [1437, 0]
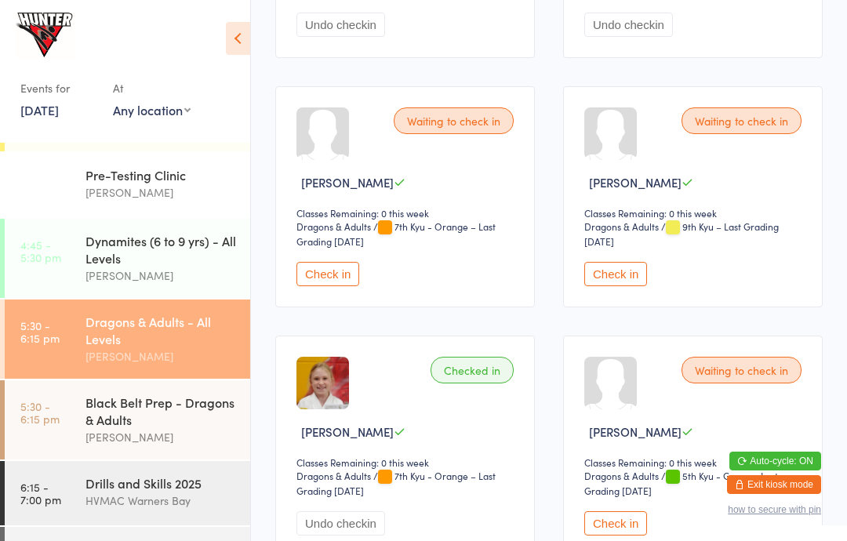
click at [616, 286] on button "Check in" at bounding box center [615, 274] width 63 height 24
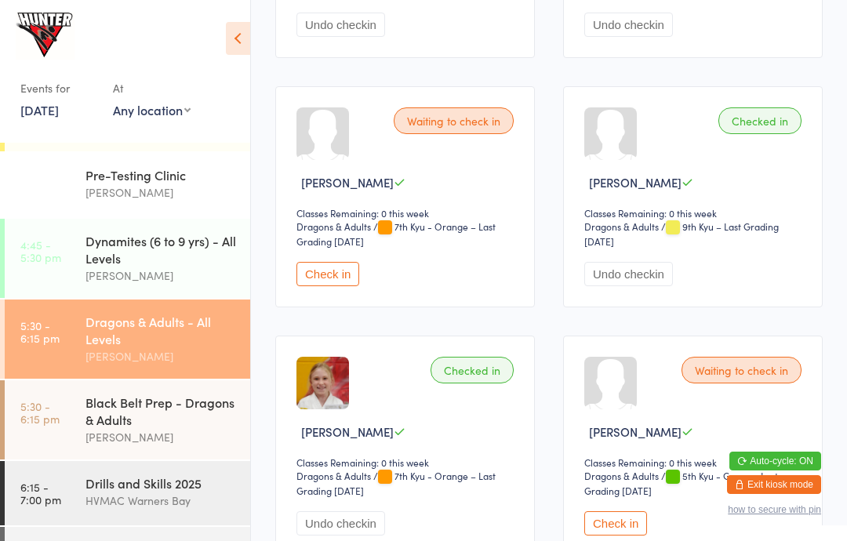
click at [133, 412] on div "Black Belt Prep - Dragons & Adults" at bounding box center [161, 411] width 151 height 35
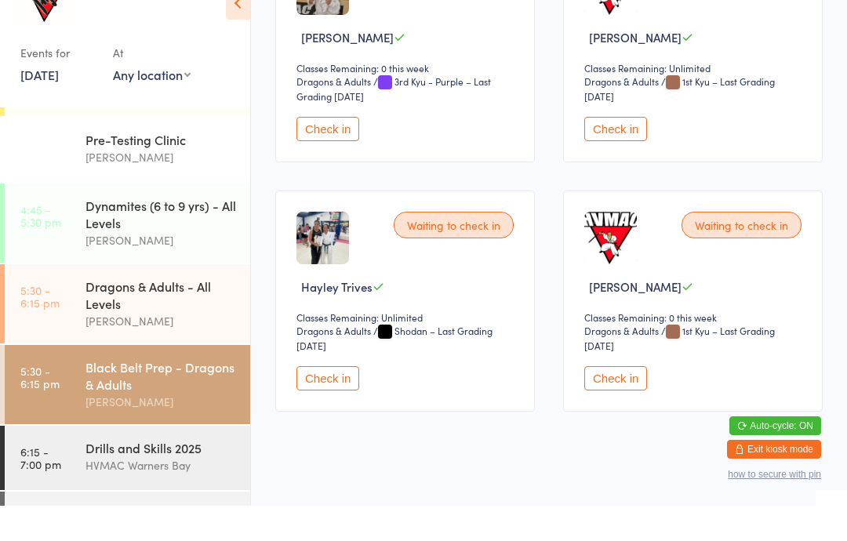
scroll to position [1547, 0]
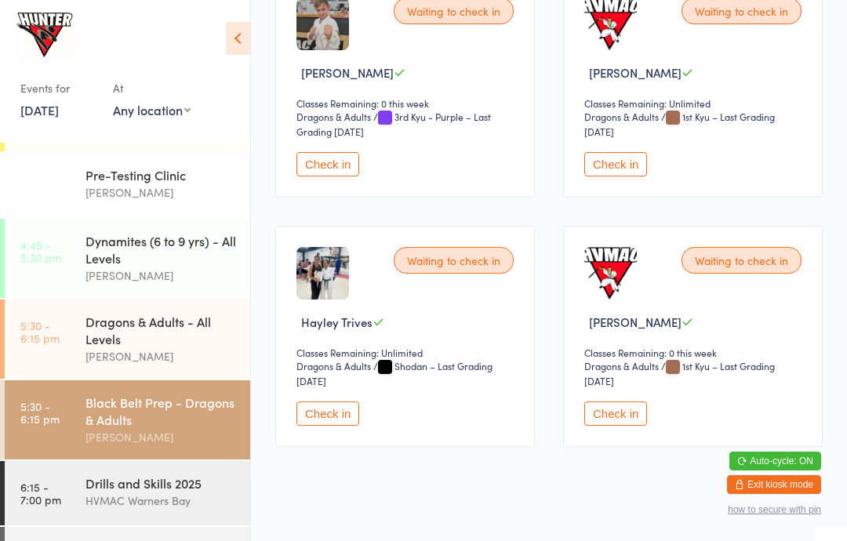
click at [347, 426] on button "Check in" at bounding box center [328, 414] width 63 height 24
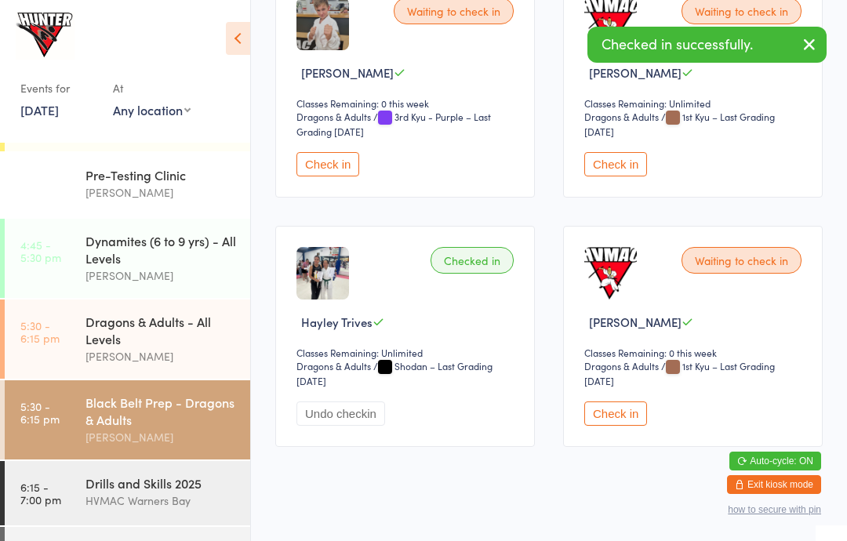
click at [184, 492] on div "Drills and Skills 2025" at bounding box center [161, 483] width 151 height 17
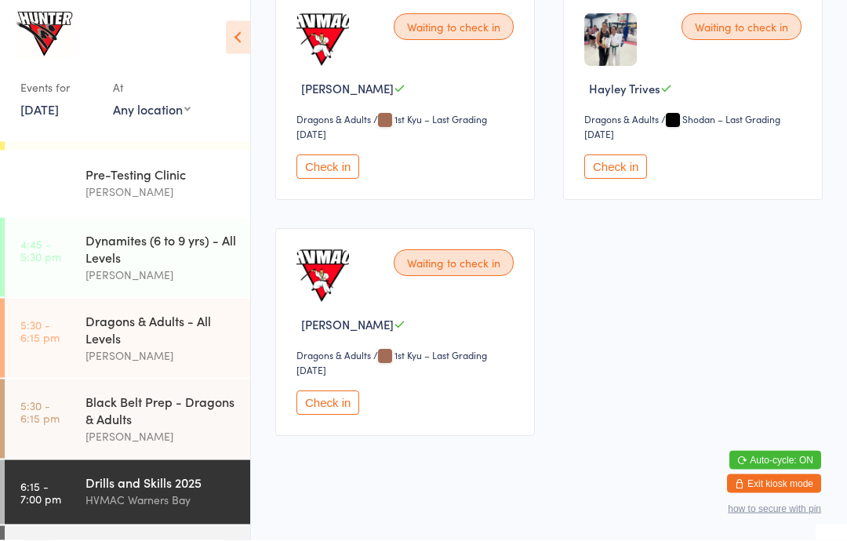
scroll to position [2372, 0]
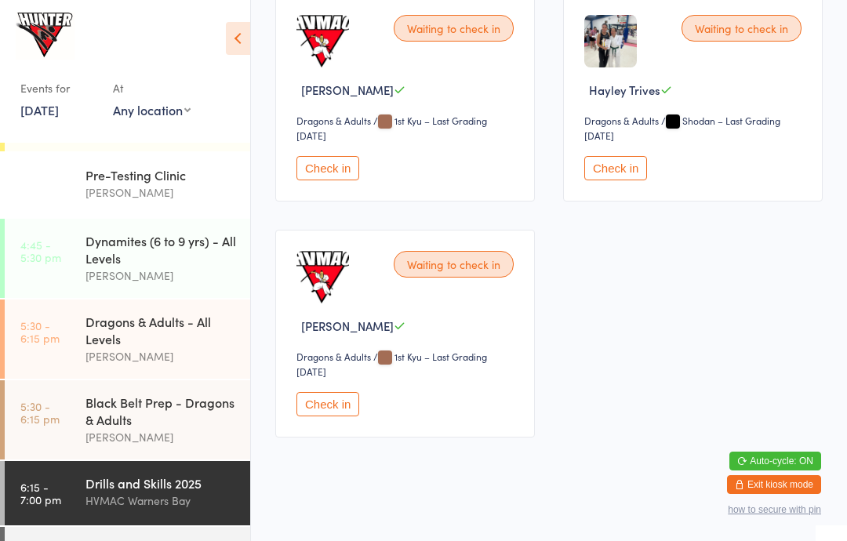
click at [616, 180] on button "Check in" at bounding box center [615, 168] width 63 height 24
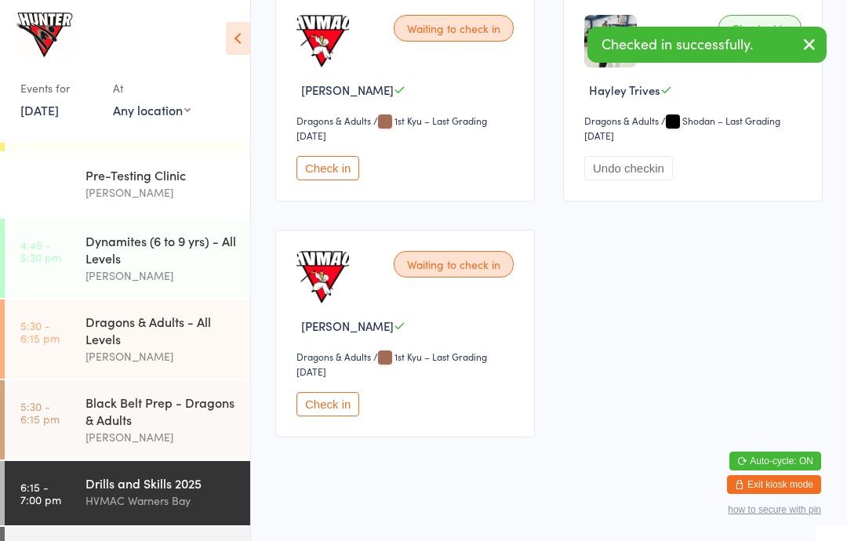
click at [161, 541] on div "Black Belt Class" at bounding box center [161, 549] width 151 height 17
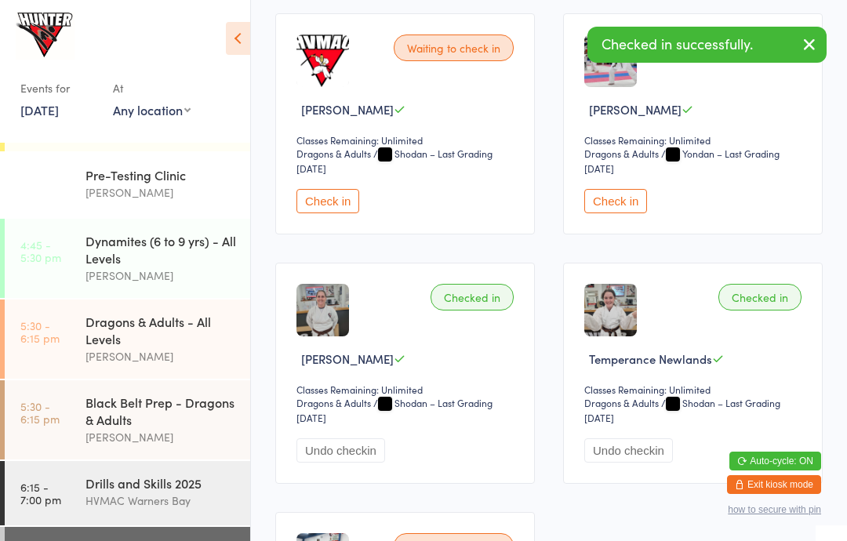
scroll to position [2565, 0]
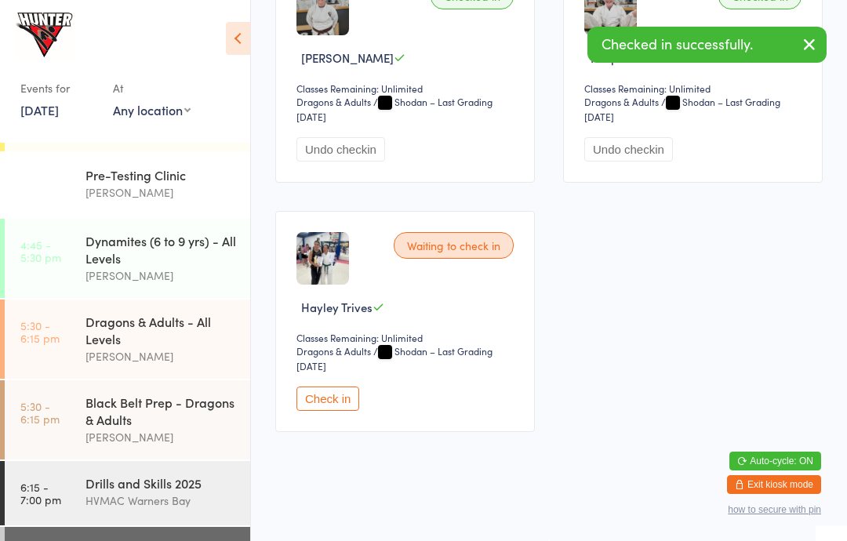
click at [332, 411] on button "Check in" at bounding box center [328, 399] width 63 height 24
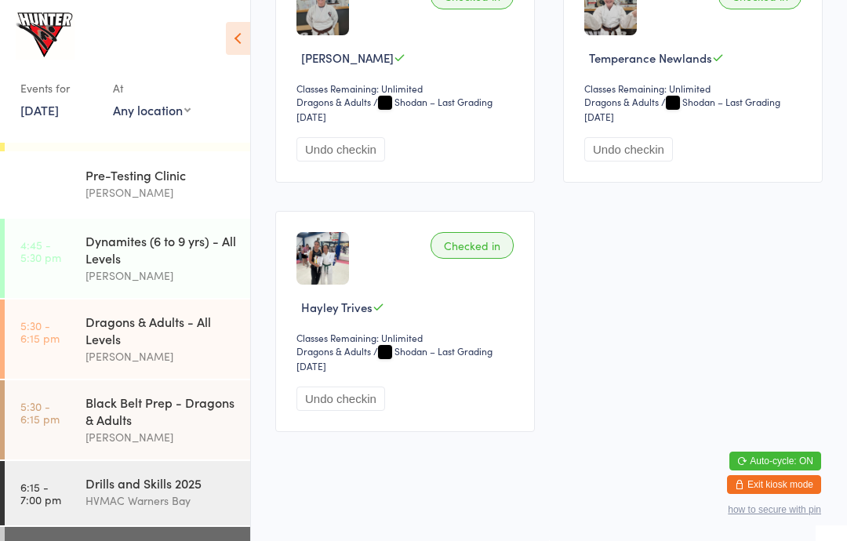
click at [152, 343] on div "Dragons & Adults - All Levels" at bounding box center [161, 330] width 151 height 35
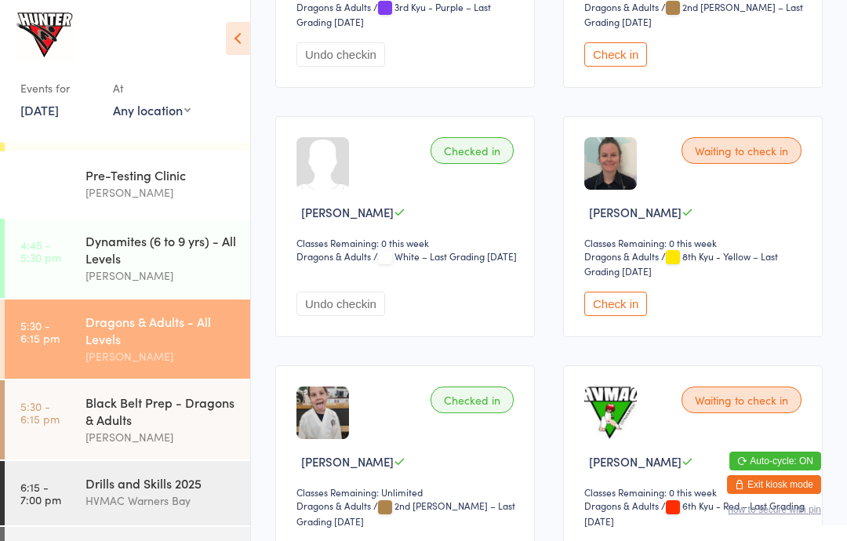
scroll to position [411, 0]
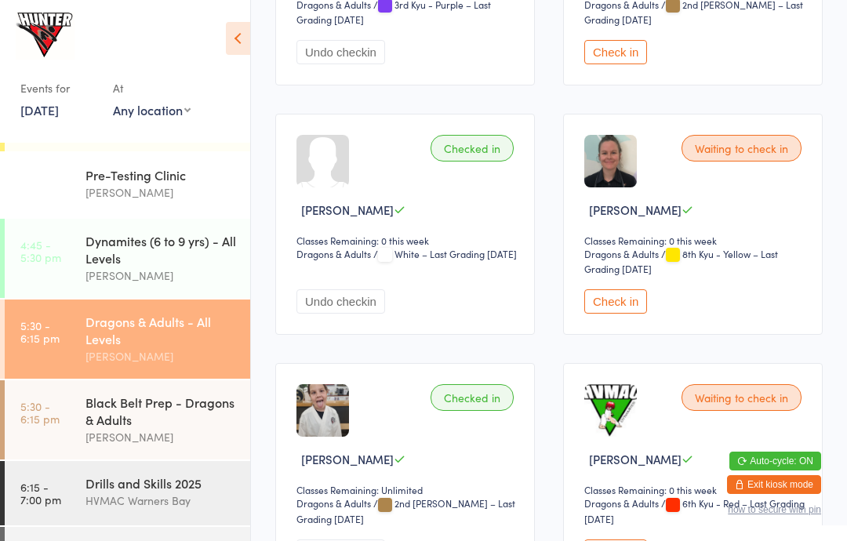
click at [621, 312] on button "Check in" at bounding box center [615, 301] width 63 height 24
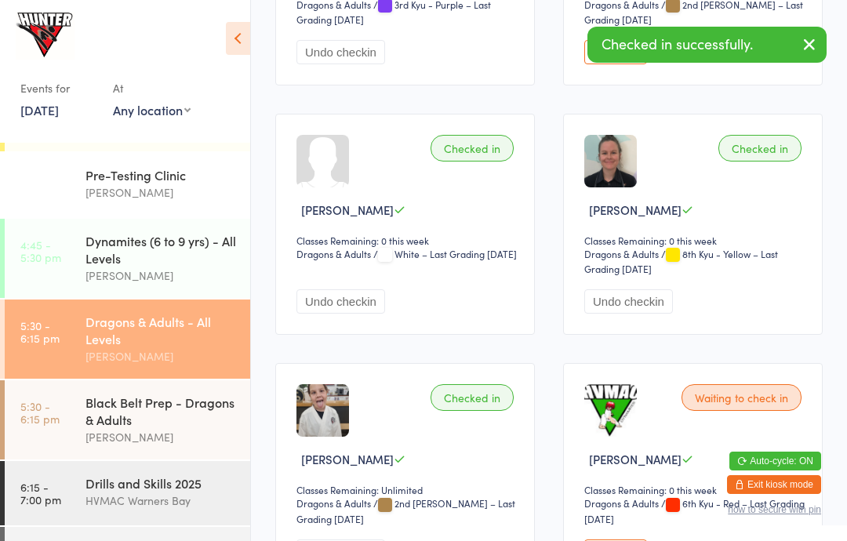
click at [162, 442] on div "[PERSON_NAME]" at bounding box center [161, 437] width 151 height 18
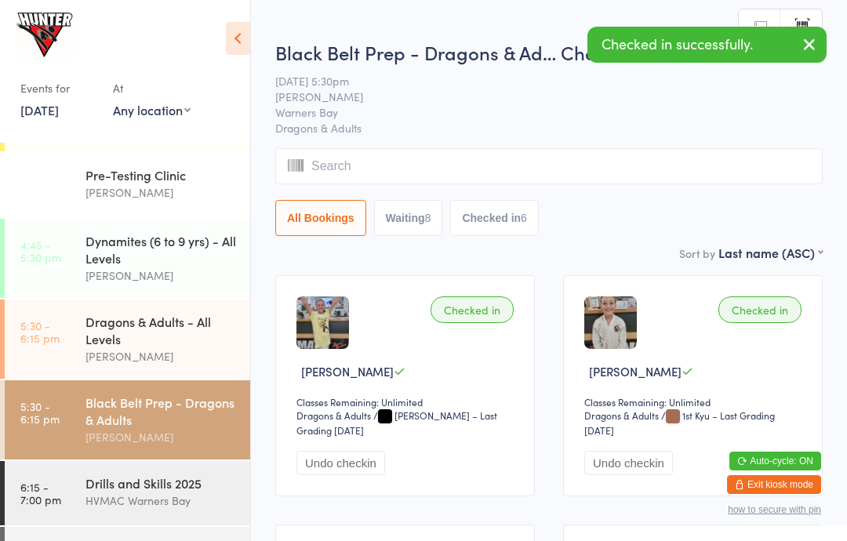
click at [235, 49] on icon at bounding box center [238, 38] width 24 height 33
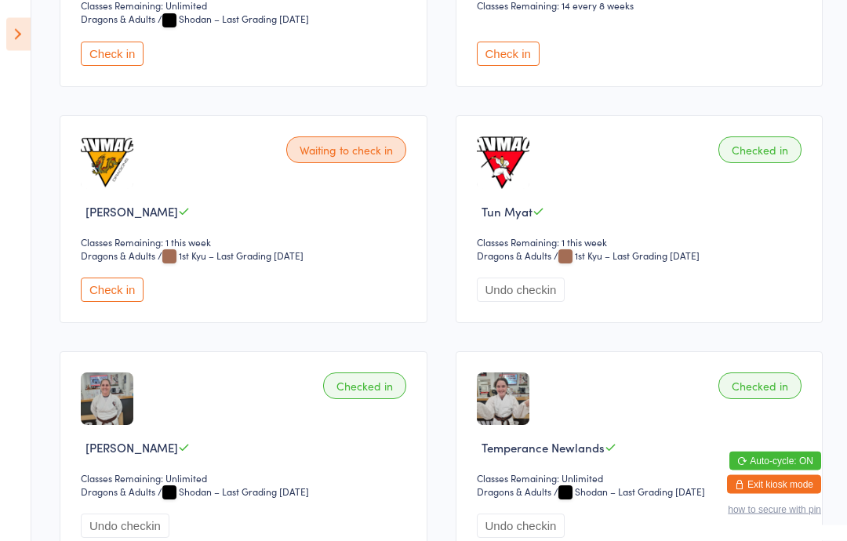
scroll to position [869, 0]
click at [139, 302] on button "Check in" at bounding box center [112, 290] width 63 height 24
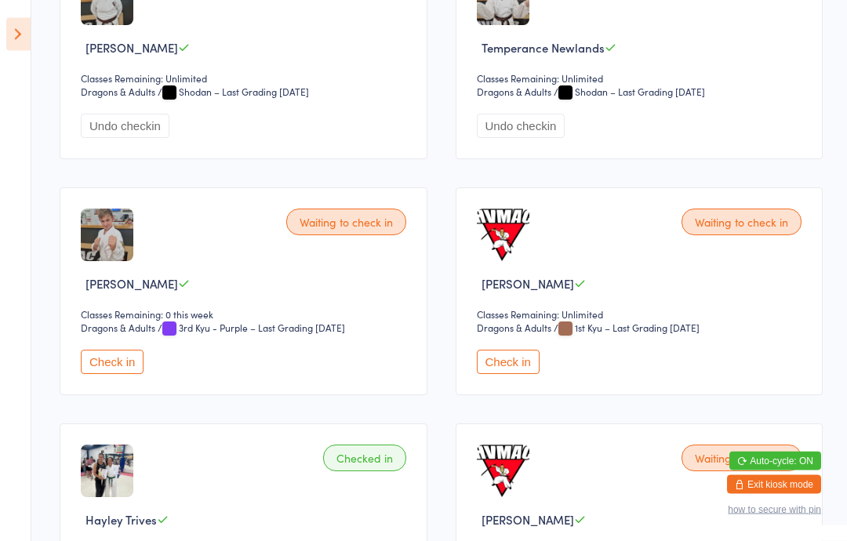
scroll to position [1448, 0]
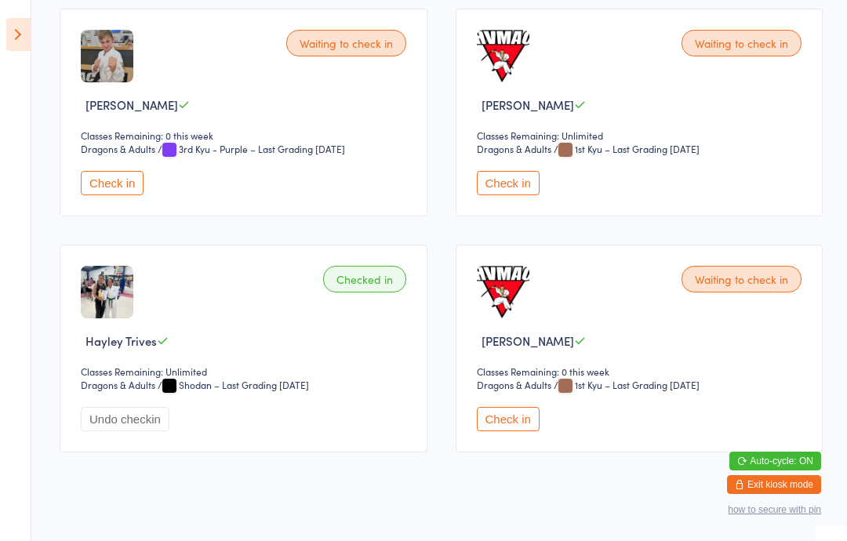
click at [517, 431] on button "Check in" at bounding box center [508, 419] width 63 height 24
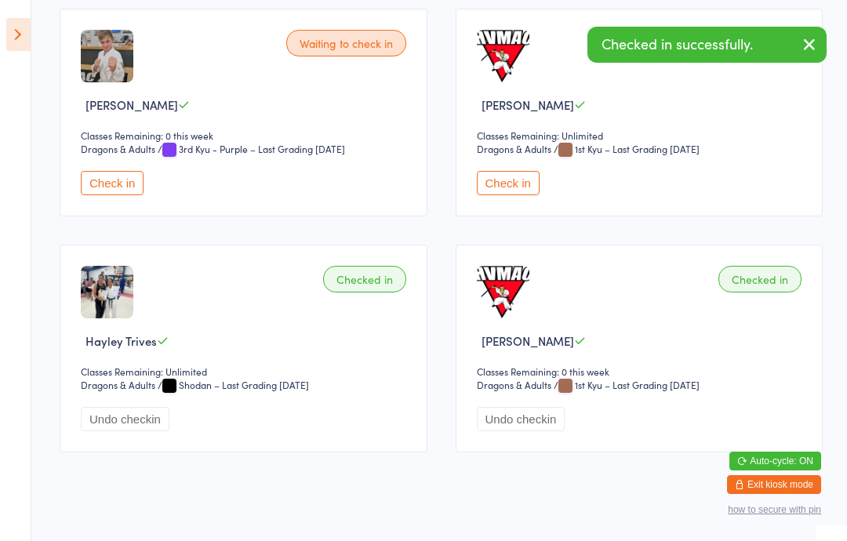
click at [2, 27] on aside "Events for [DATE] [DATE] [DATE] Sun Mon Tue Wed Thu Fri Sat 31 27 28 29 30 31 0…" at bounding box center [15, 270] width 31 height 541
click at [13, 35] on icon at bounding box center [18, 34] width 24 height 33
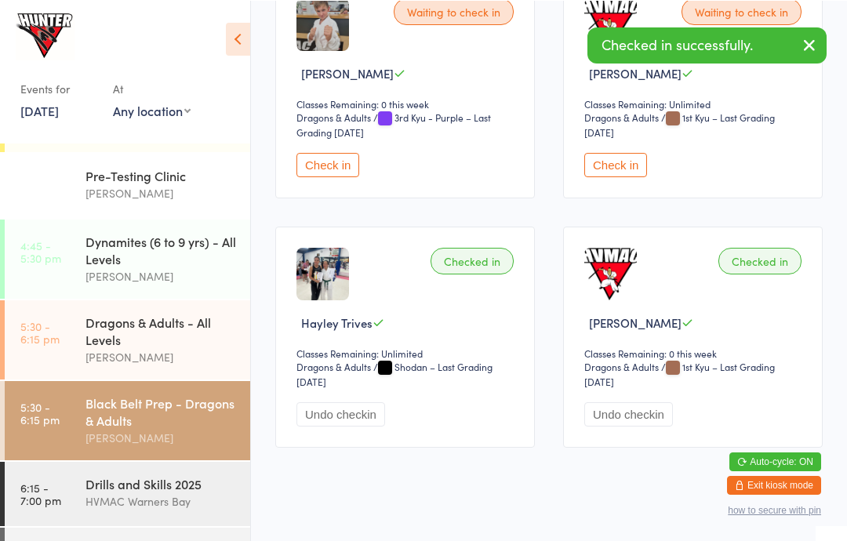
scroll to position [1546, 0]
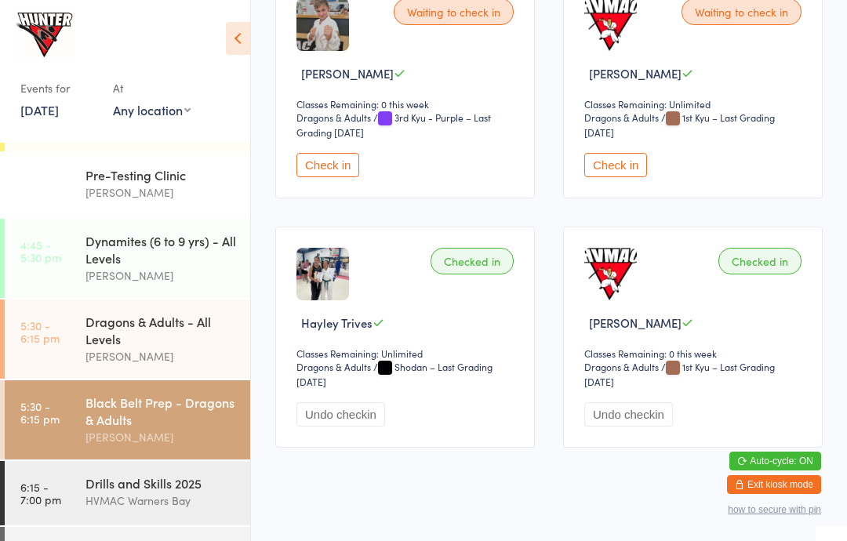
click at [131, 492] on div "Drills and Skills 2025" at bounding box center [161, 483] width 151 height 17
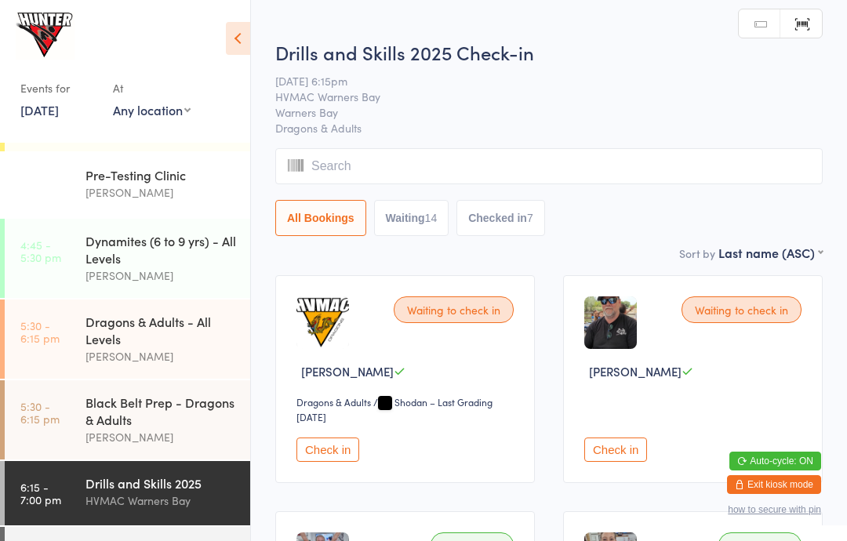
click at [249, 18] on div "Events for [DATE] [DATE] [DATE] Sun Mon Tue Wed Thu Fri Sat 31 27 28 29 30 31 0…" at bounding box center [125, 68] width 250 height 137
click at [234, 33] on icon at bounding box center [238, 38] width 24 height 33
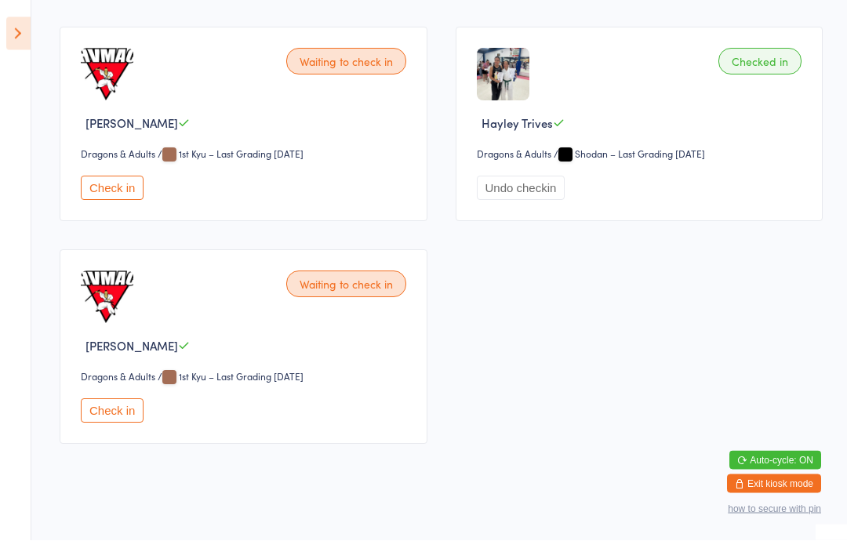
scroll to position [2231, 0]
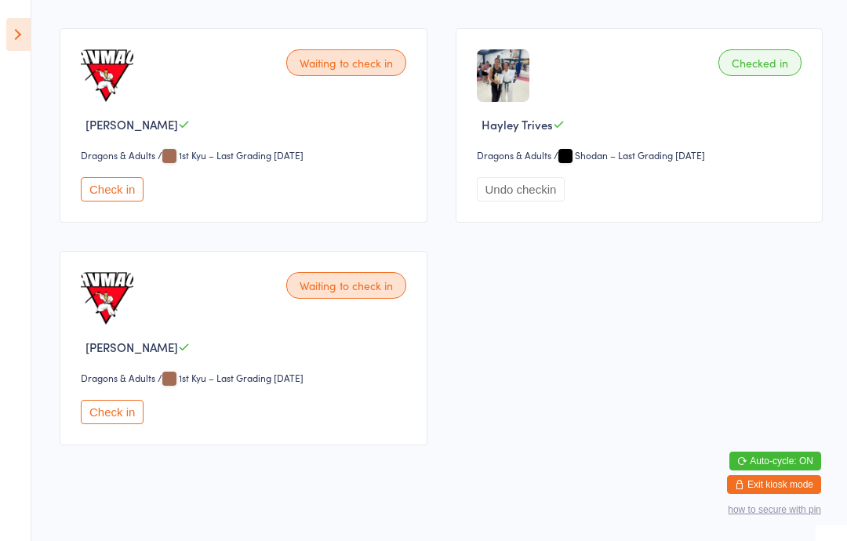
click at [111, 424] on button "Check in" at bounding box center [112, 412] width 63 height 24
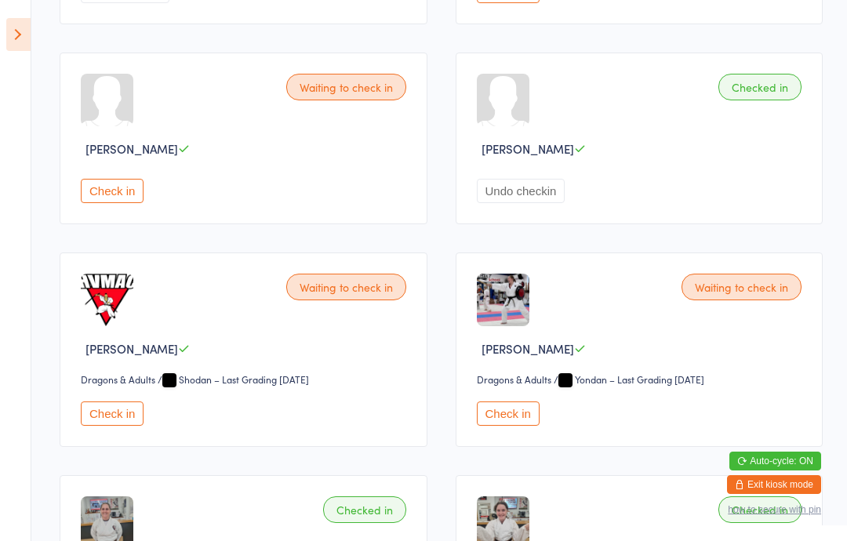
scroll to position [1529, 0]
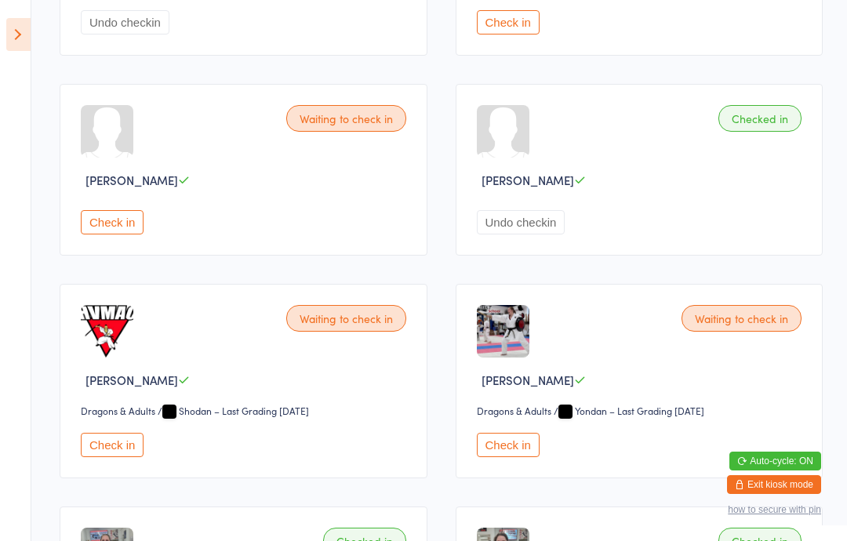
click at [27, 38] on icon at bounding box center [18, 34] width 24 height 33
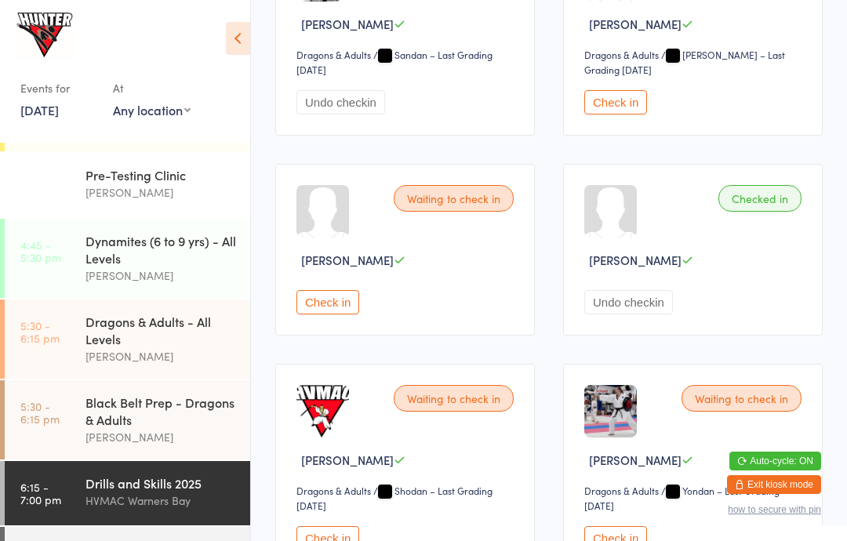
click at [88, 275] on div "[PERSON_NAME]" at bounding box center [161, 276] width 151 height 18
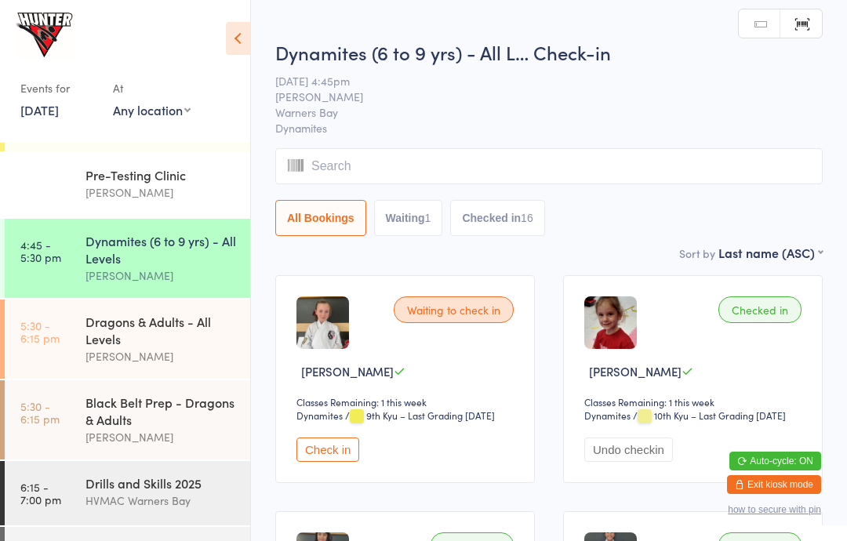
click at [58, 344] on time "5:30 - 6:15 pm" at bounding box center [39, 331] width 39 height 25
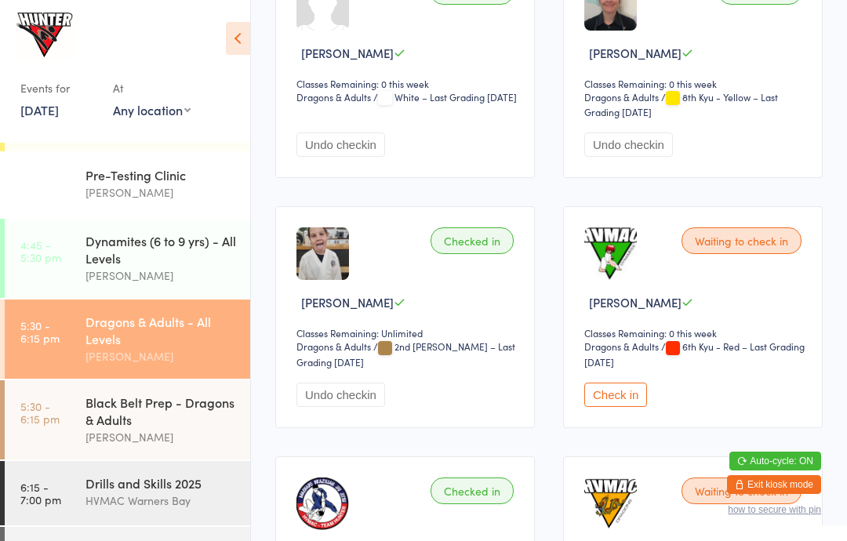
scroll to position [612, 0]
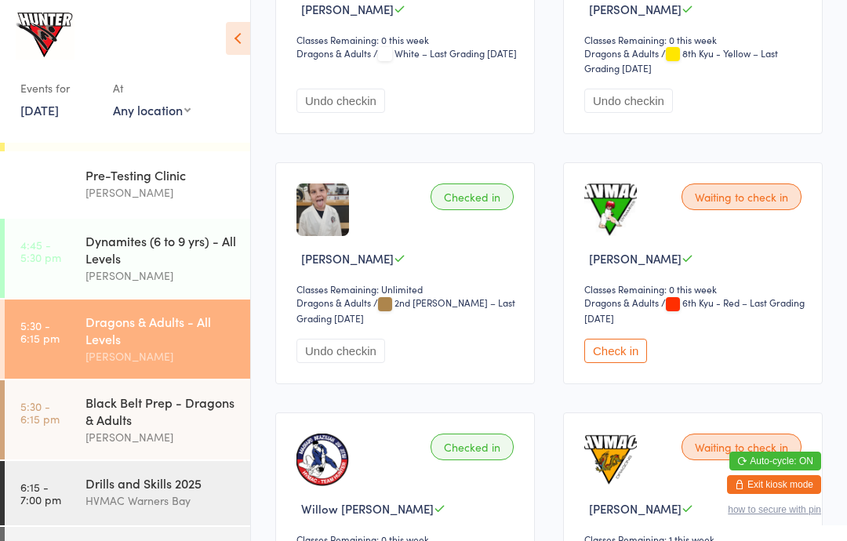
click at [603, 363] on button "Check in" at bounding box center [615, 351] width 63 height 24
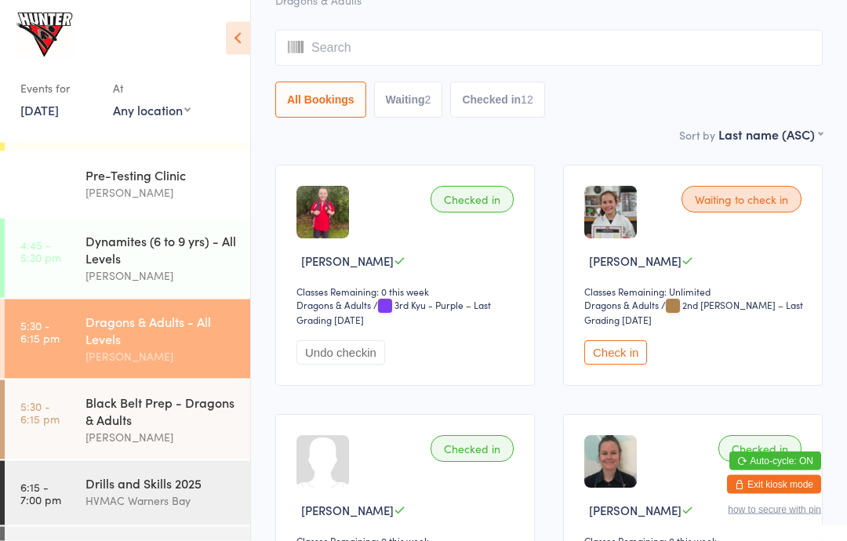
scroll to position [0, 0]
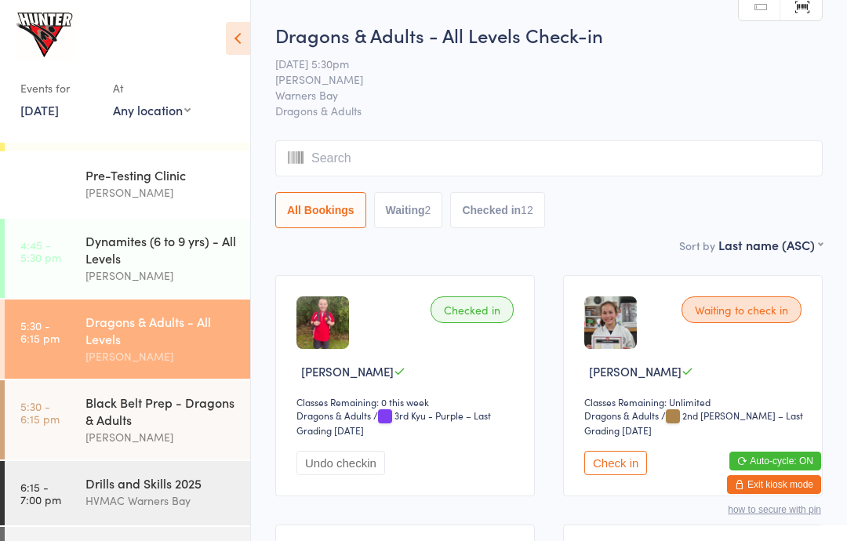
click at [613, 469] on button "Check in" at bounding box center [615, 463] width 63 height 24
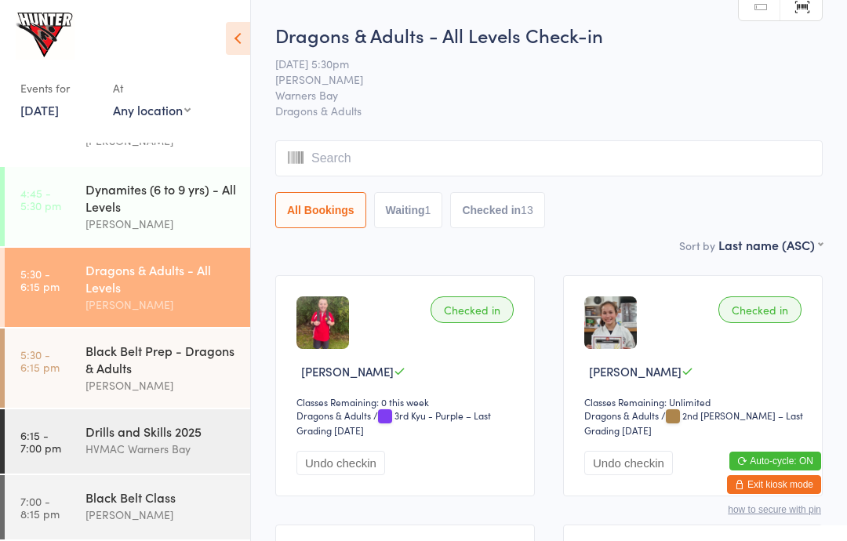
scroll to position [266, 0]
click at [118, 435] on div "Drills and Skills 2025" at bounding box center [161, 431] width 151 height 17
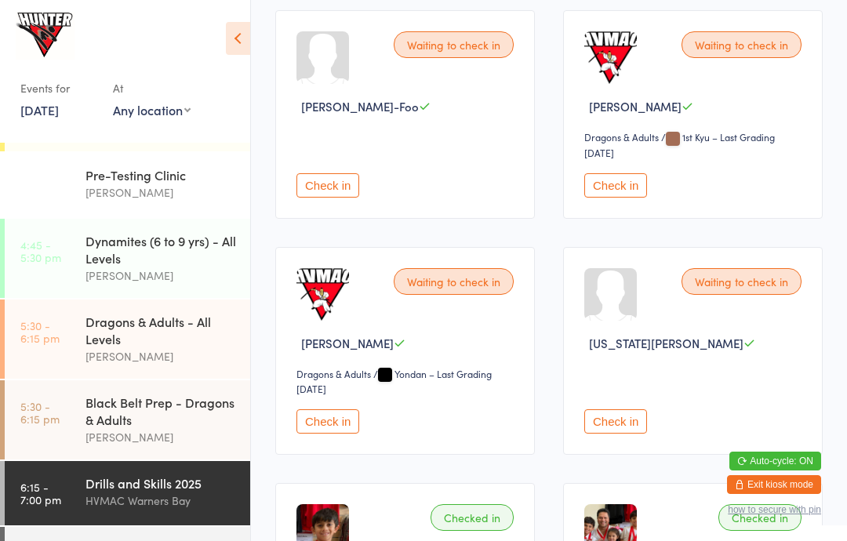
scroll to position [739, 0]
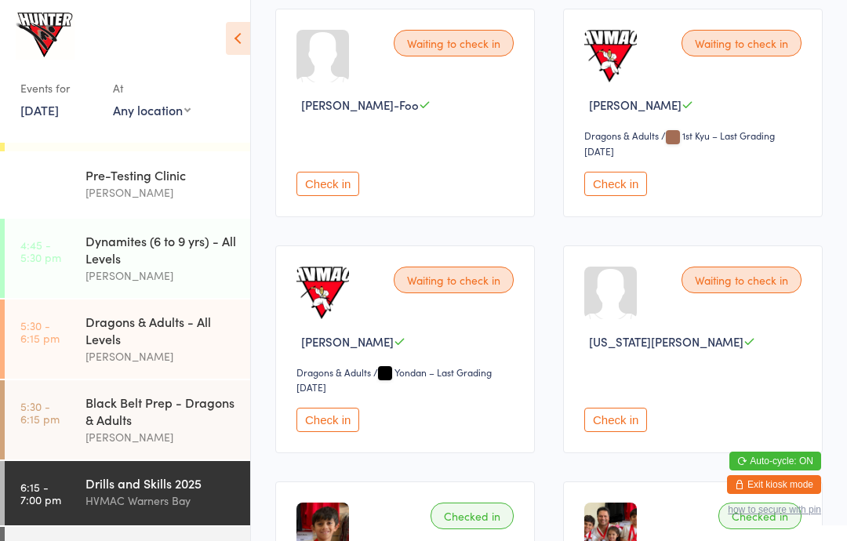
click at [302, 431] on button "Check in" at bounding box center [328, 420] width 63 height 24
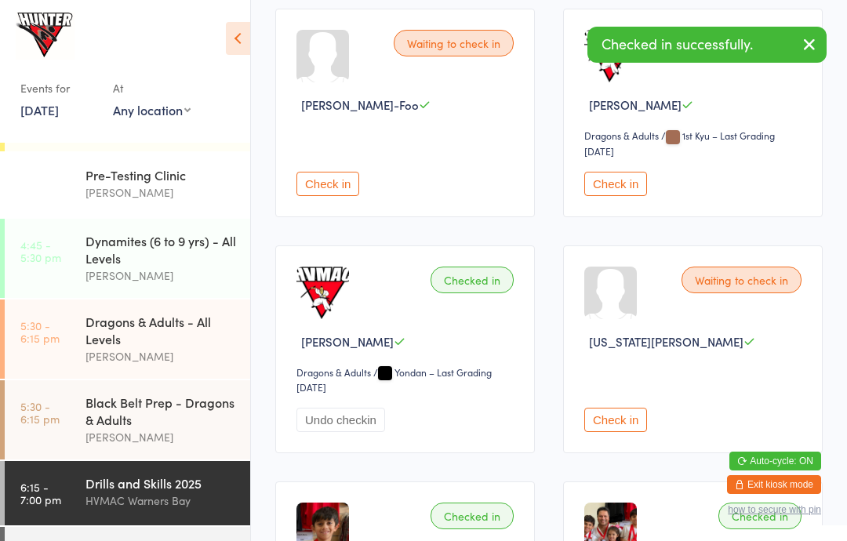
click at [106, 541] on div "Black Belt Class" at bounding box center [161, 549] width 151 height 17
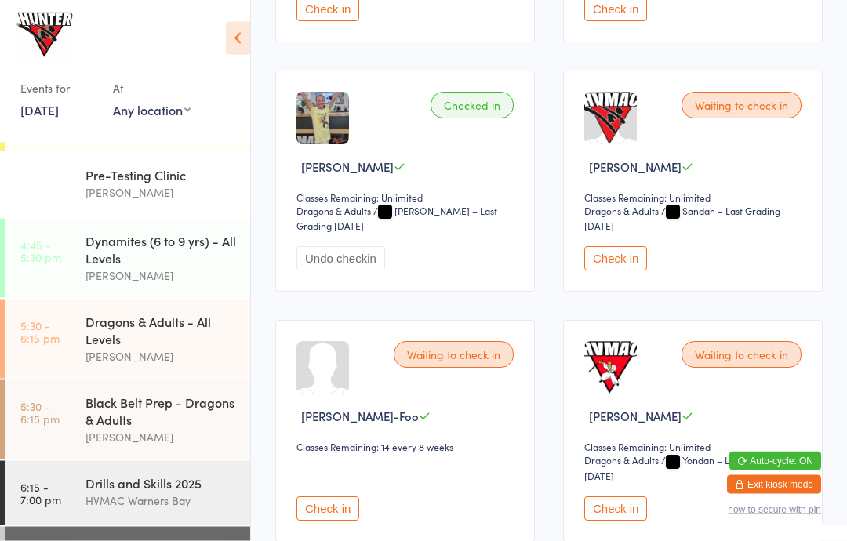
scroll to position [455, 0]
click at [595, 519] on button "Check in" at bounding box center [615, 508] width 63 height 24
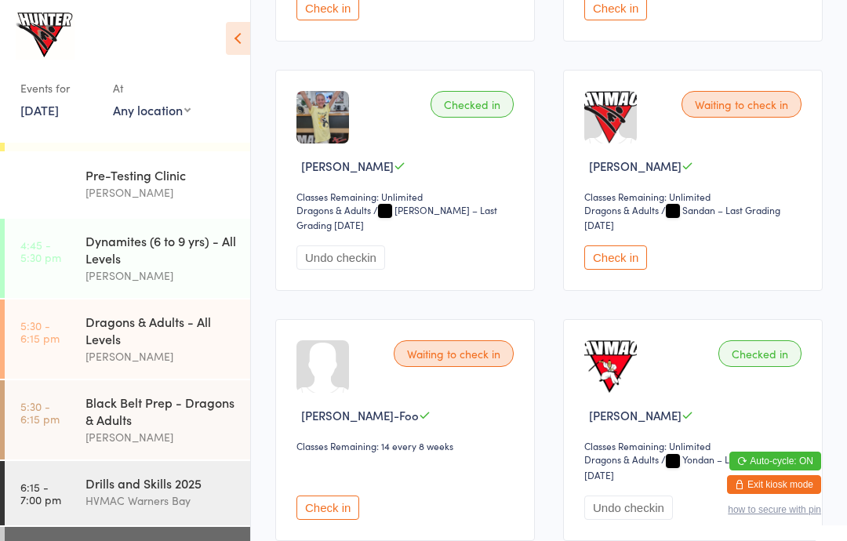
click at [192, 492] on div "Drills and Skills 2025" at bounding box center [161, 483] width 151 height 17
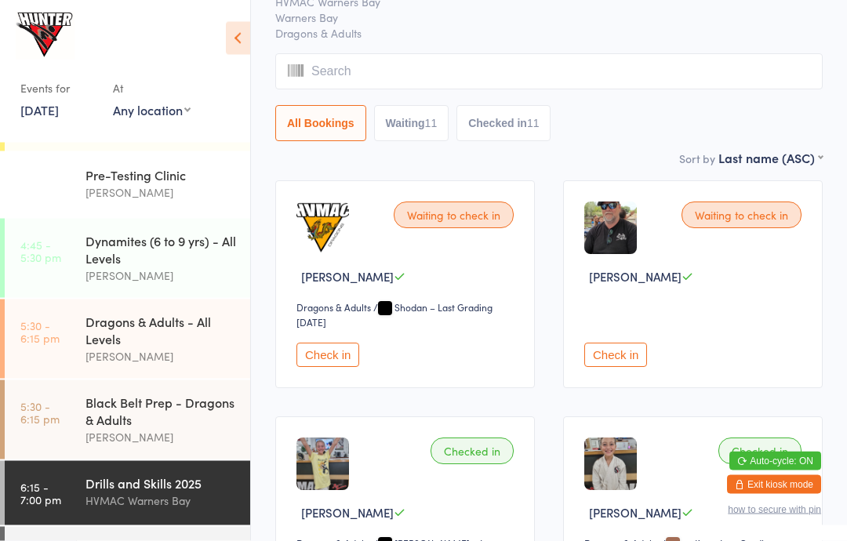
scroll to position [152, 0]
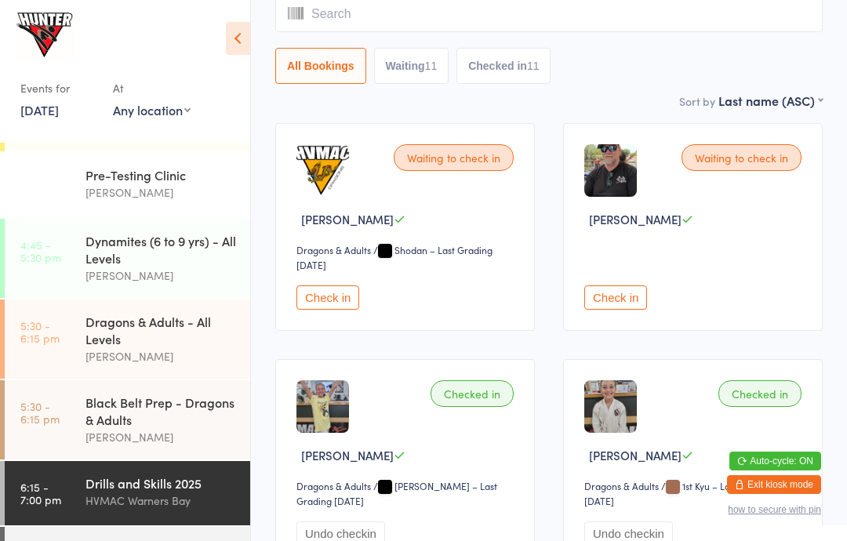
click at [405, 64] on button "Waiting 11" at bounding box center [411, 66] width 75 height 36
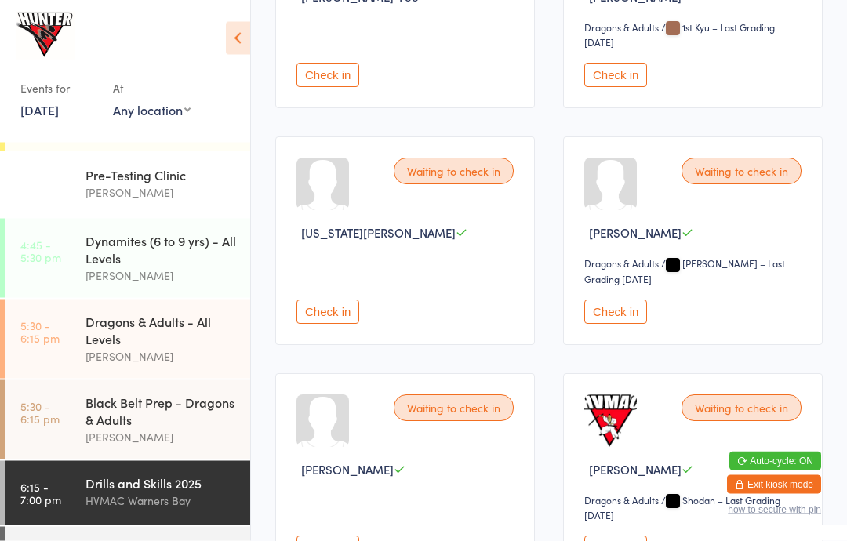
scroll to position [611, 0]
click at [339, 324] on button "Check in" at bounding box center [328, 312] width 63 height 24
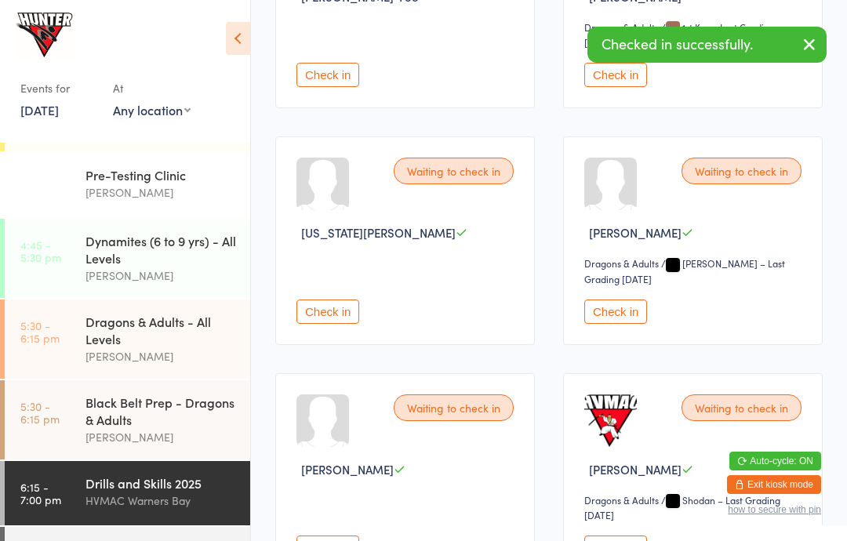
click at [187, 541] on div "Black Belt Class" at bounding box center [161, 549] width 151 height 17
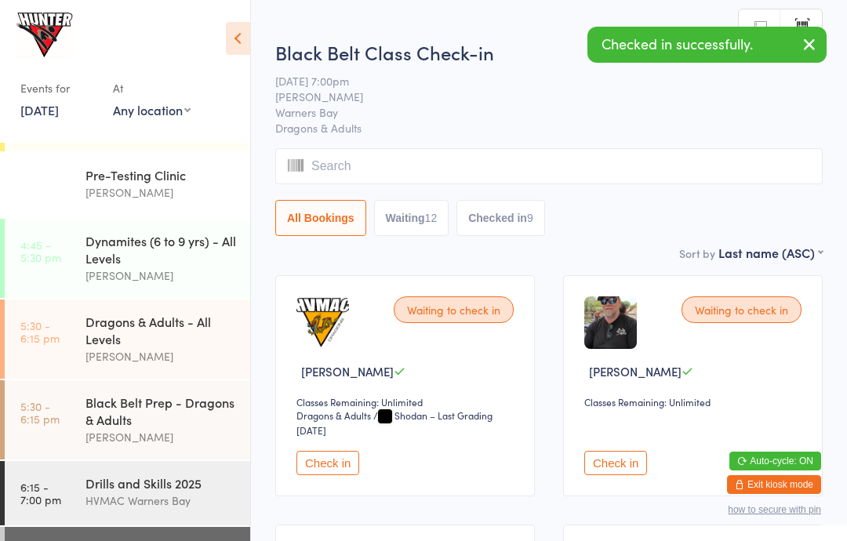
click at [447, 225] on button "Waiting 12" at bounding box center [411, 218] width 75 height 36
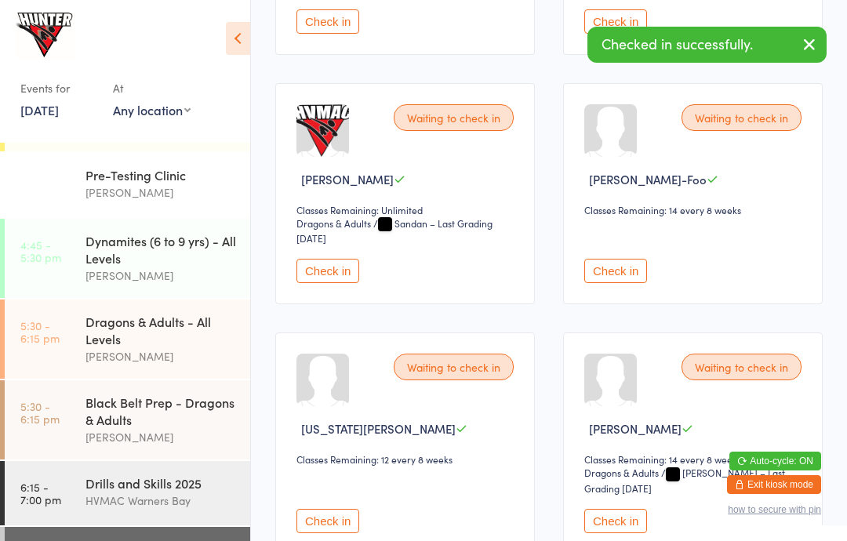
scroll to position [447, 0]
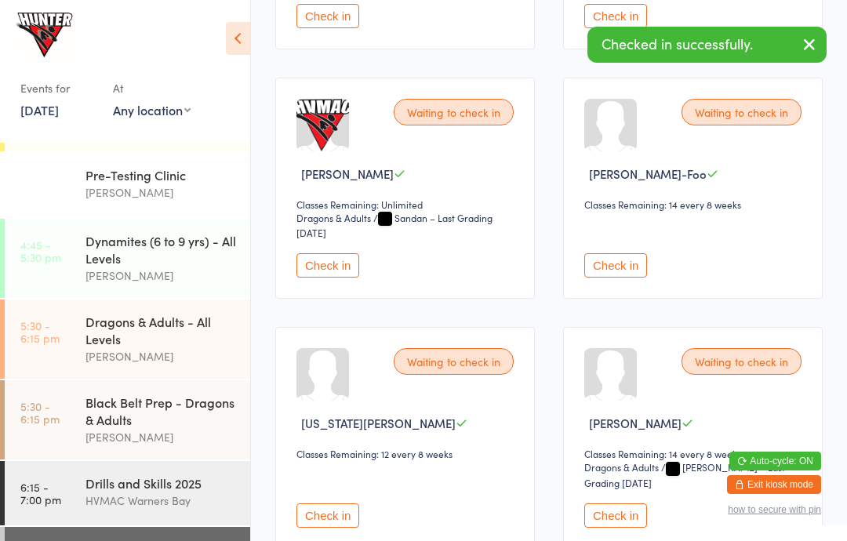
click at [339, 528] on button "Check in" at bounding box center [328, 516] width 63 height 24
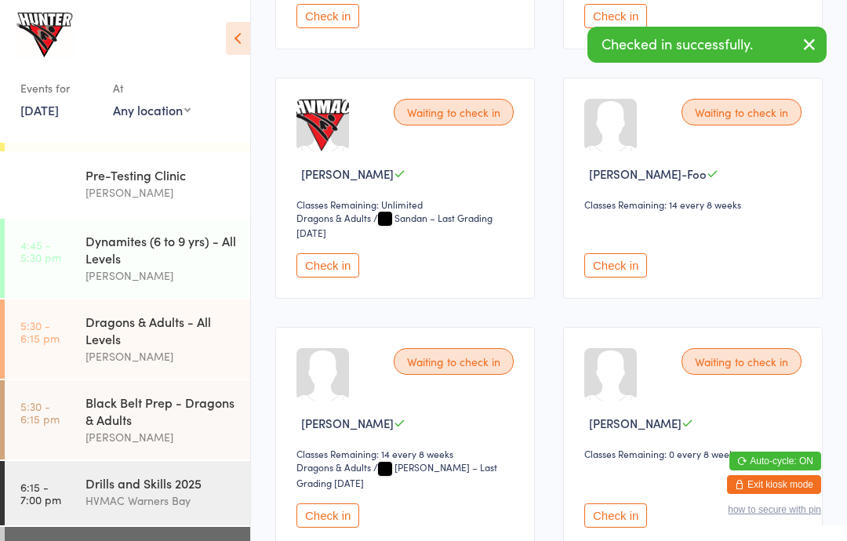
click at [234, 38] on icon at bounding box center [238, 38] width 24 height 33
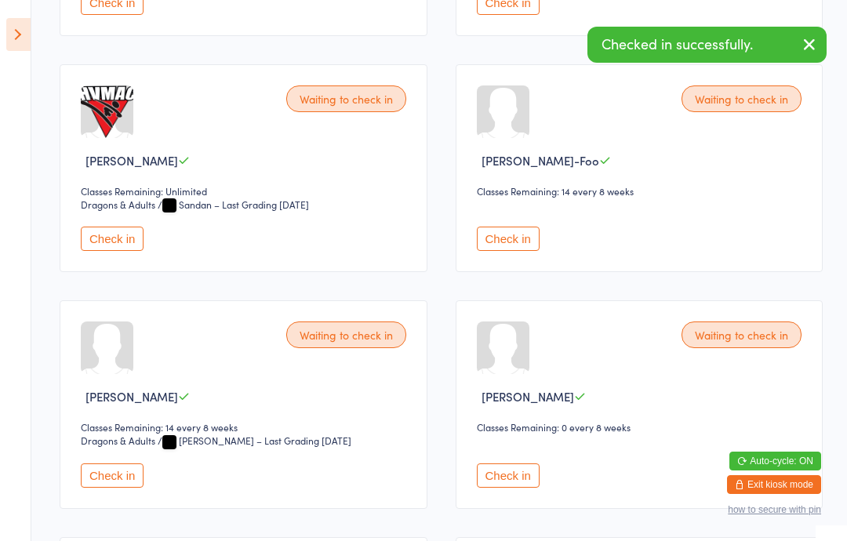
click at [24, 47] on icon at bounding box center [18, 34] width 24 height 33
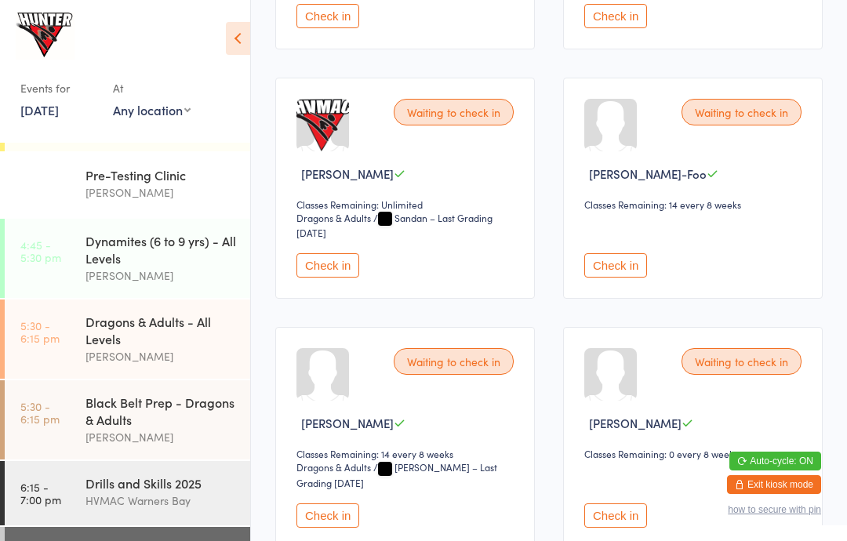
click at [121, 428] on div "Black Belt Prep - Dragons & Adults" at bounding box center [161, 411] width 151 height 35
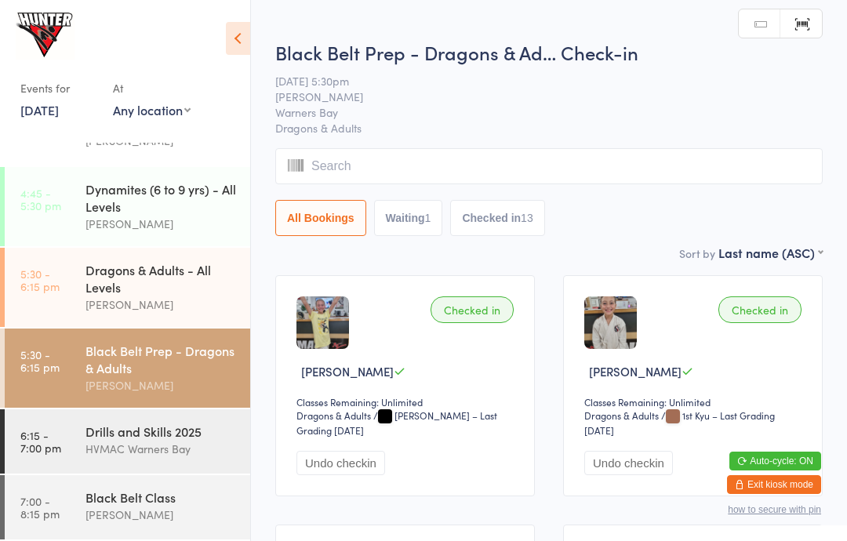
scroll to position [266, 0]
click at [137, 430] on div "Drills and Skills 2025" at bounding box center [161, 431] width 151 height 17
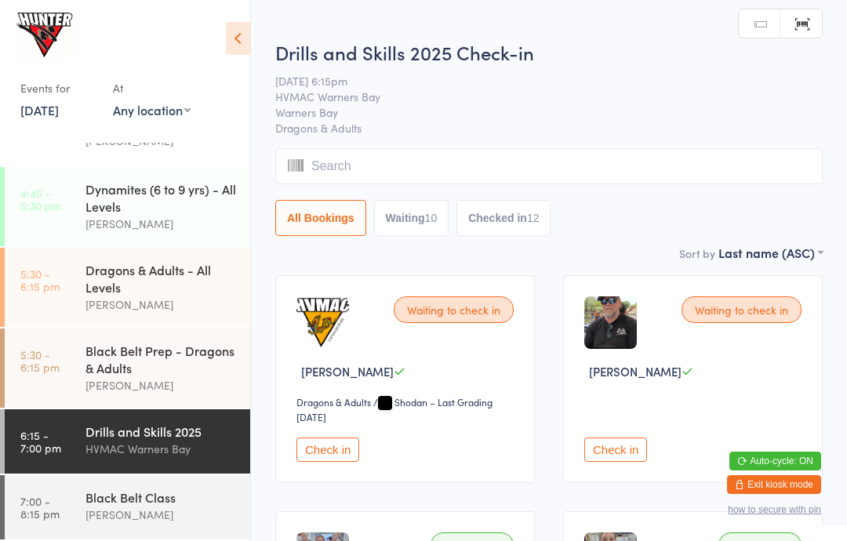
click at [242, 37] on icon at bounding box center [238, 38] width 24 height 33
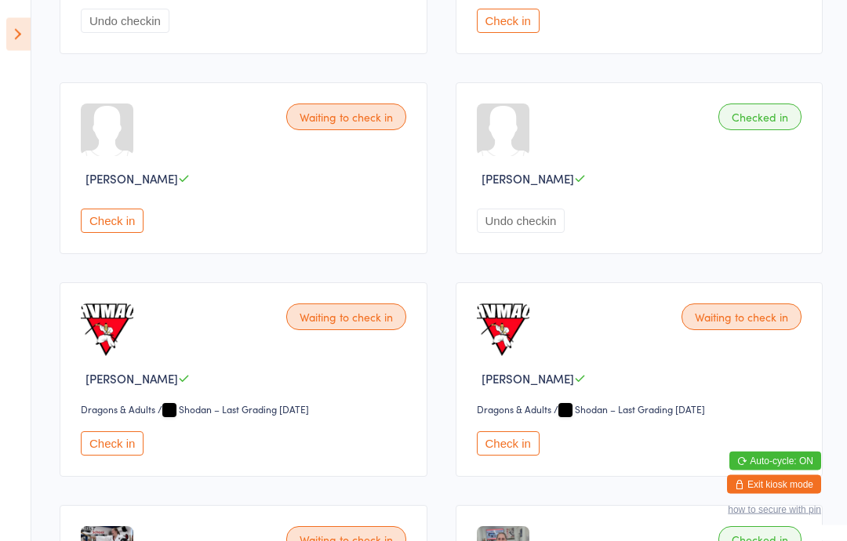
scroll to position [1531, 0]
click at [503, 456] on button "Check in" at bounding box center [508, 443] width 63 height 24
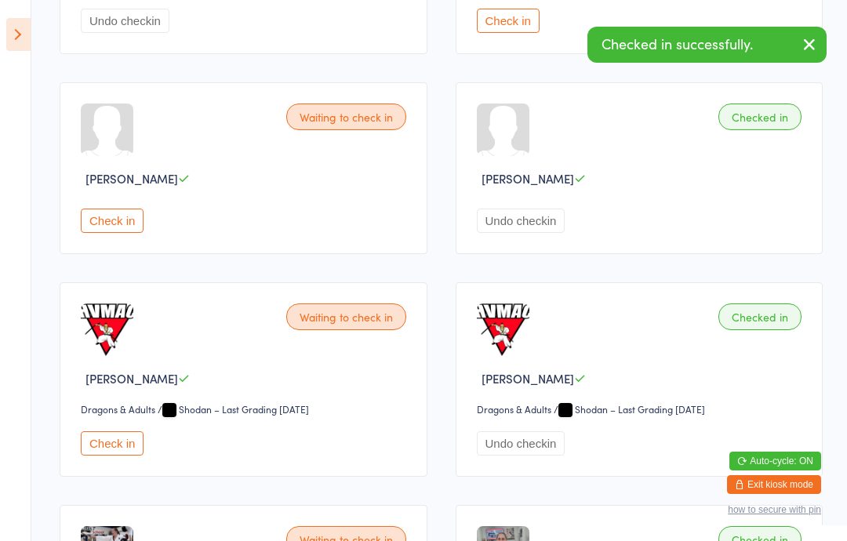
click at [24, 37] on icon at bounding box center [18, 34] width 24 height 33
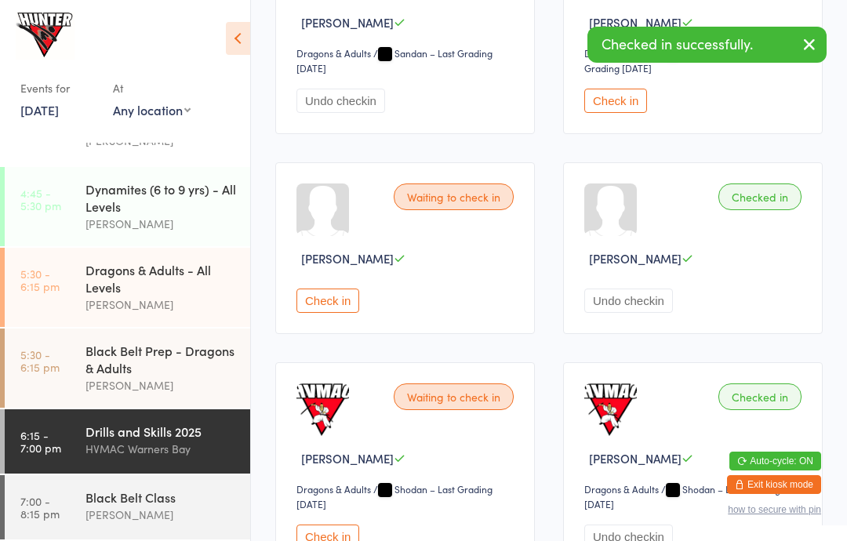
scroll to position [203, 0]
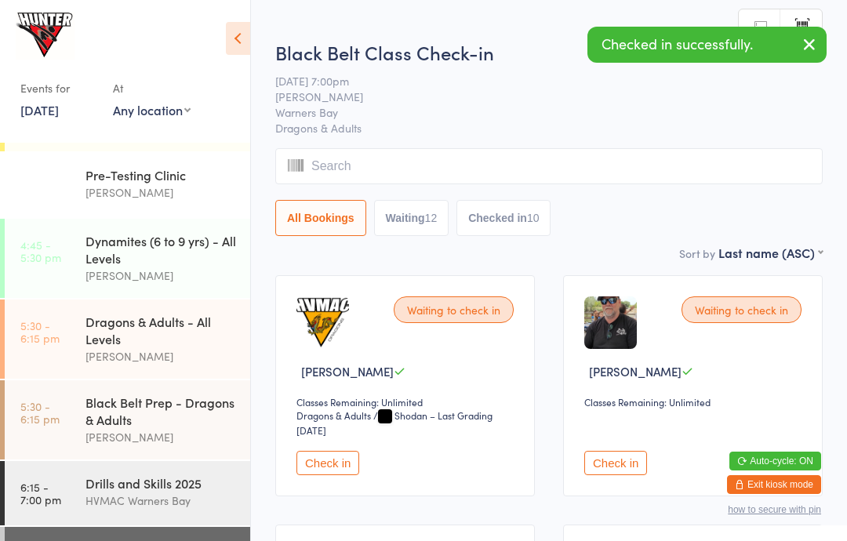
click at [226, 34] on icon at bounding box center [238, 38] width 24 height 33
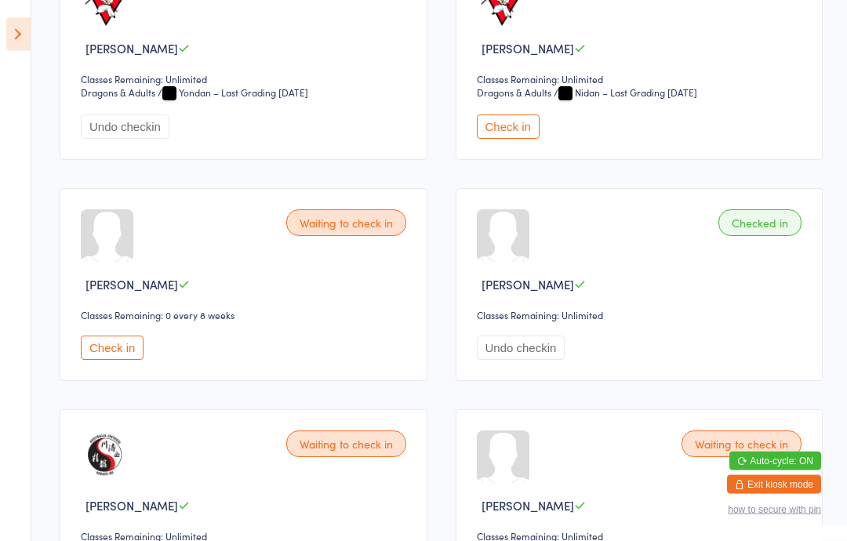
scroll to position [1505, 0]
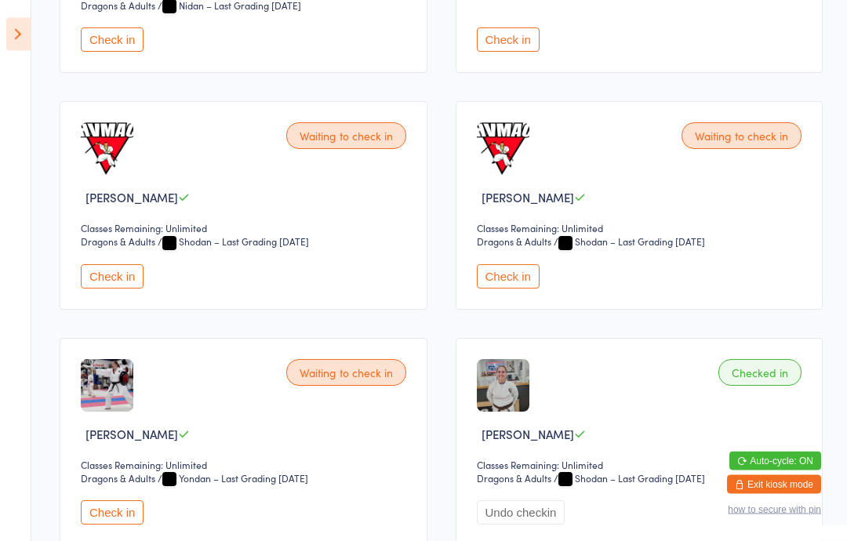
click at [492, 289] on button "Check in" at bounding box center [508, 277] width 63 height 24
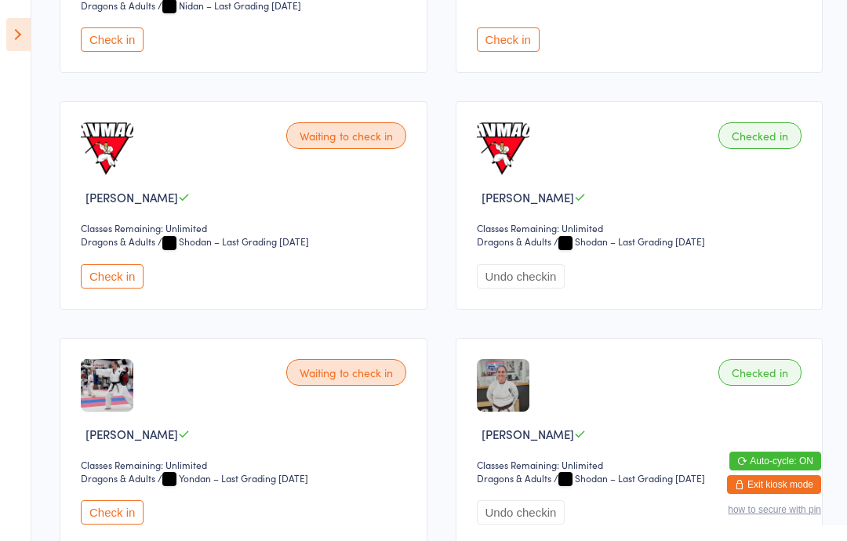
click at [130, 486] on select "Dragons & Adults" at bounding box center [130, 478] width 99 height 15
click at [109, 525] on button "Check in" at bounding box center [112, 513] width 63 height 24
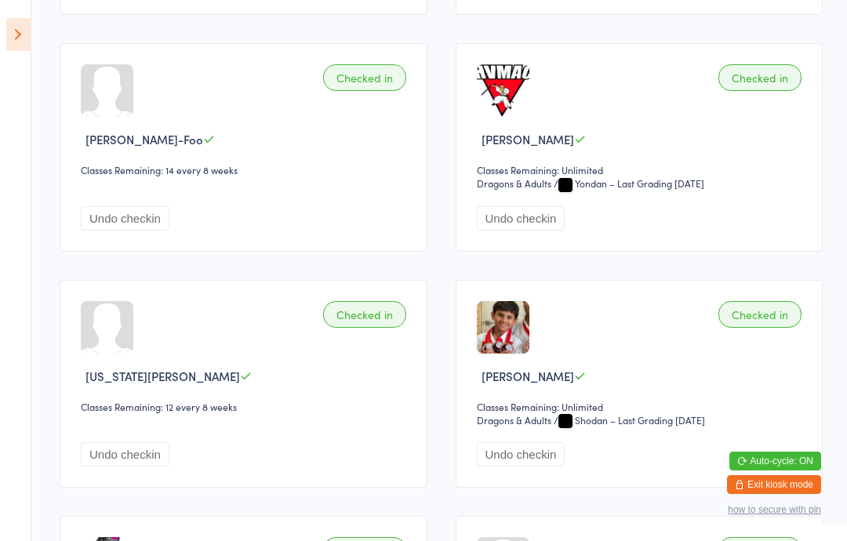
scroll to position [704, 0]
